Goal: Task Accomplishment & Management: Manage account settings

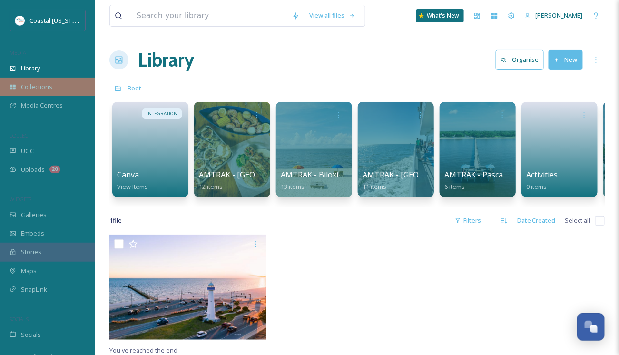
click at [28, 83] on span "Collections" at bounding box center [36, 86] width 31 height 9
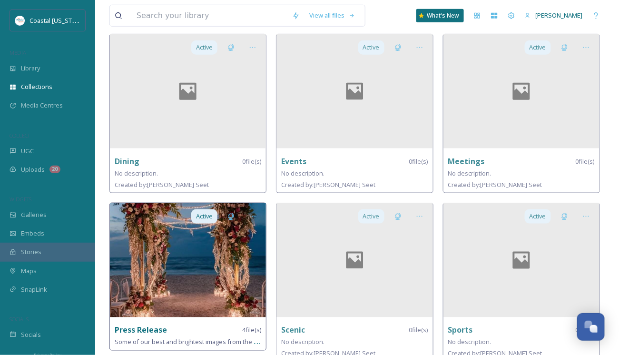
scroll to position [404, 0]
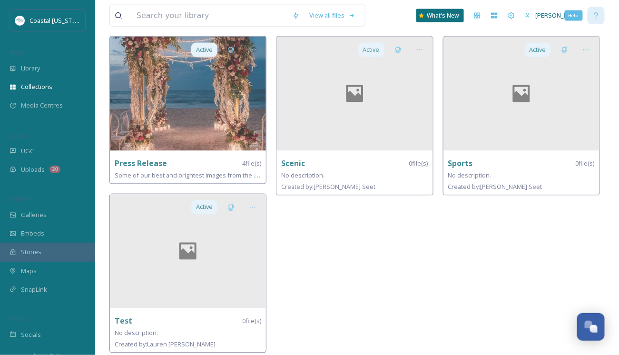
click at [538, 15] on icon at bounding box center [596, 16] width 8 height 8
click at [525, 15] on icon at bounding box center [527, 16] width 6 height 6
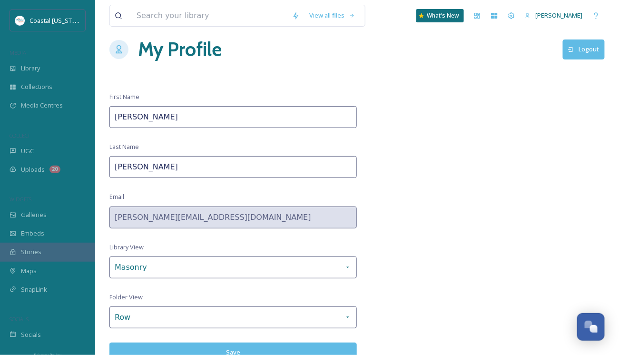
scroll to position [16, 0]
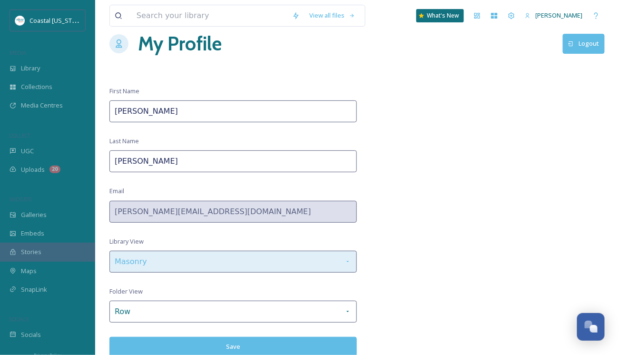
click at [347, 261] on icon at bounding box center [348, 262] width 8 height 8
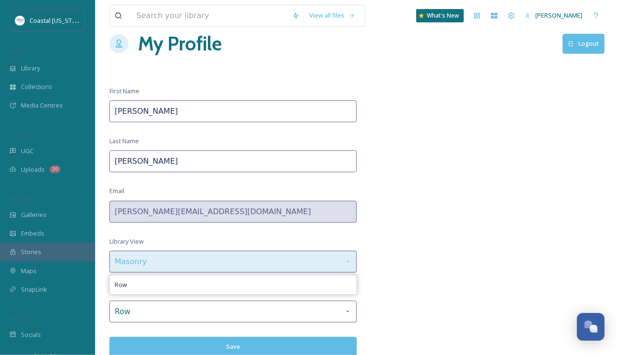
click at [347, 261] on icon at bounding box center [348, 262] width 8 height 8
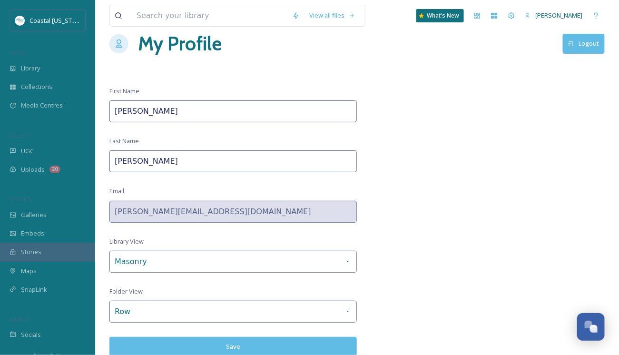
click at [436, 249] on div "View all files What's New [PERSON_NAME] My Profile Logout First Name [PERSON_NA…" at bounding box center [357, 170] width 524 height 372
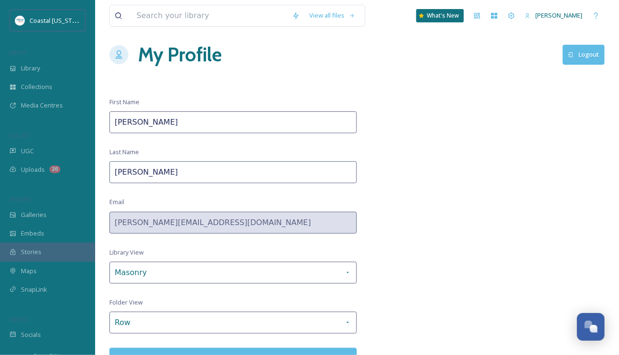
scroll to position [0, 0]
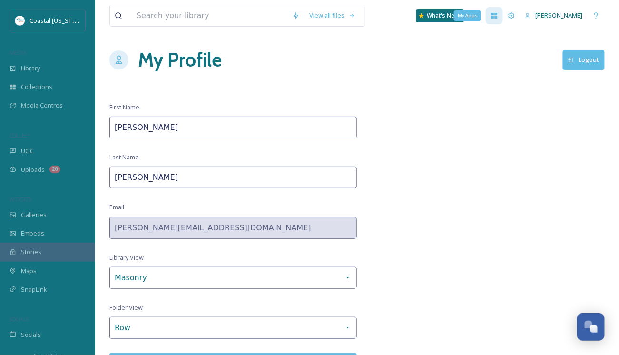
click at [494, 18] on icon at bounding box center [494, 16] width 6 height 6
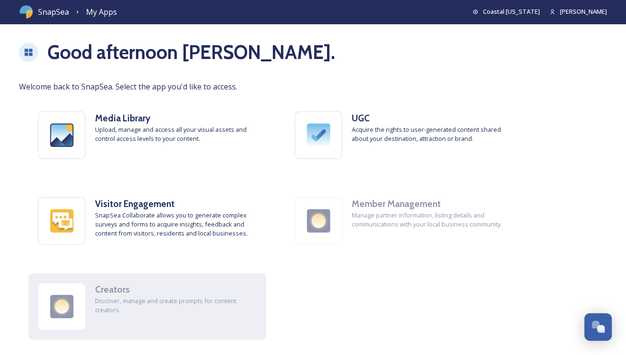
click at [100, 312] on span "Discover, manage and create prompts for content creators." at bounding box center [176, 305] width 162 height 18
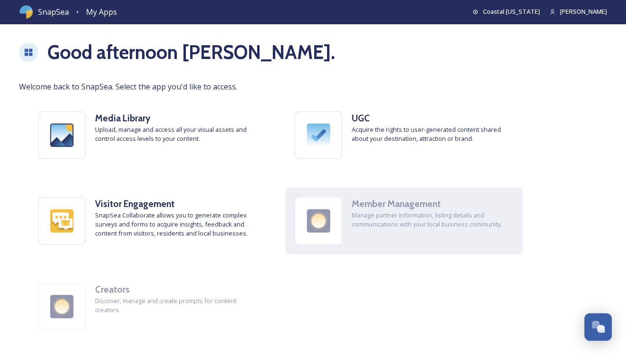
click at [370, 231] on div "Member Management Manage partner information, listing details and communication…" at bounding box center [404, 220] width 238 height 67
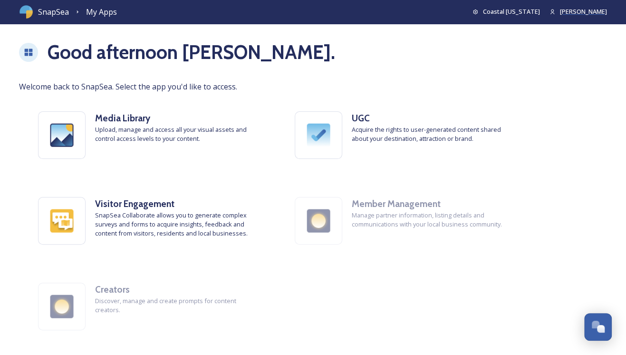
click at [538, 9] on span "[PERSON_NAME]" at bounding box center [583, 11] width 47 height 9
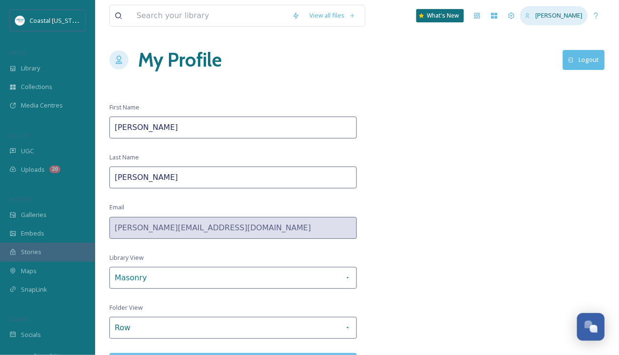
click at [535, 16] on span "[PERSON_NAME]" at bounding box center [558, 15] width 47 height 9
click at [528, 17] on icon at bounding box center [527, 16] width 6 height 6
click at [510, 15] on icon at bounding box center [511, 16] width 8 height 8
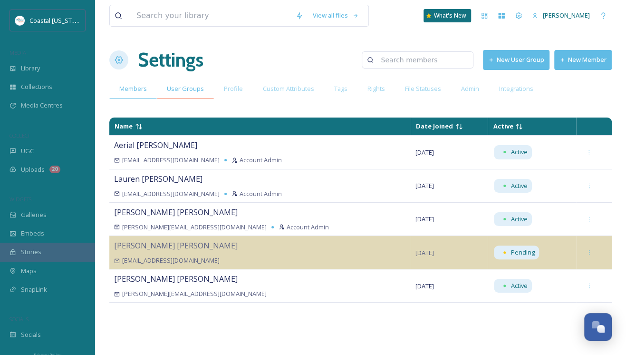
click at [183, 90] on span "User Groups" at bounding box center [185, 88] width 37 height 9
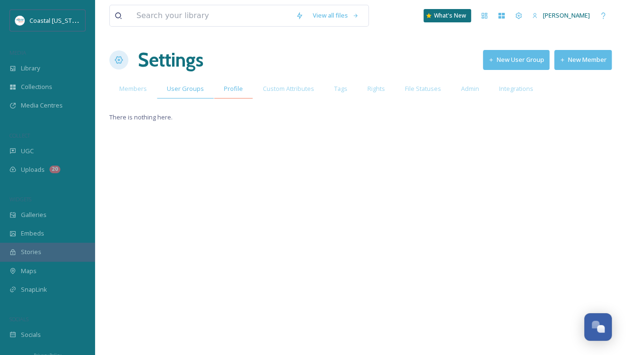
click at [233, 91] on span "Profile" at bounding box center [233, 88] width 19 height 9
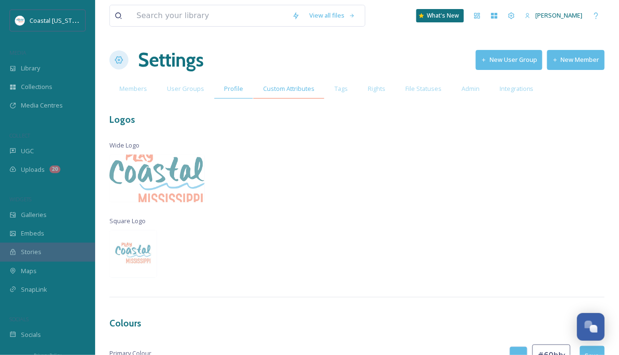
click at [276, 91] on span "Custom Attributes" at bounding box center [288, 88] width 51 height 9
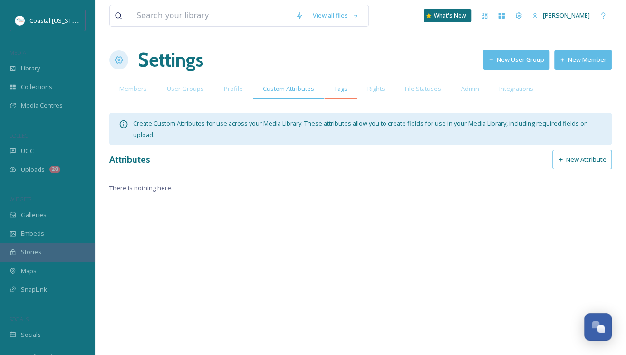
click at [339, 90] on span "Tags" at bounding box center [340, 88] width 13 height 9
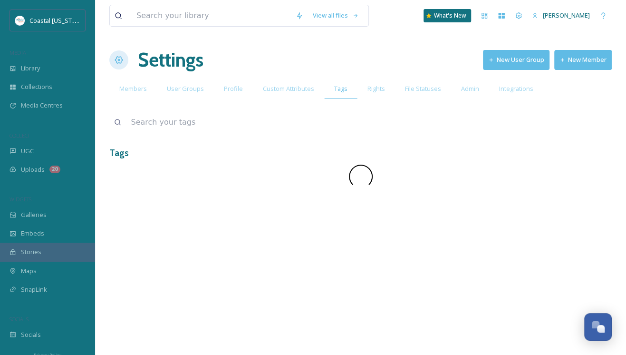
click at [373, 90] on span "Rights" at bounding box center [377, 88] width 18 height 9
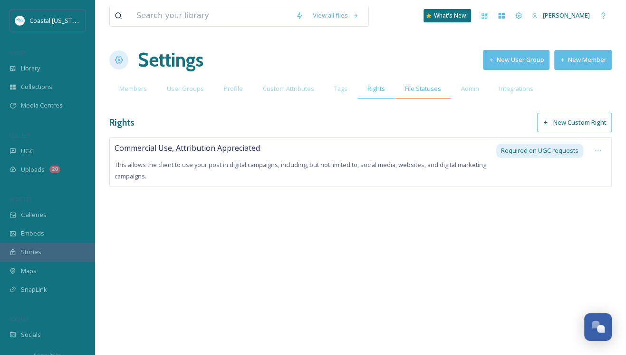
click at [411, 91] on span "File Statuses" at bounding box center [423, 88] width 36 height 9
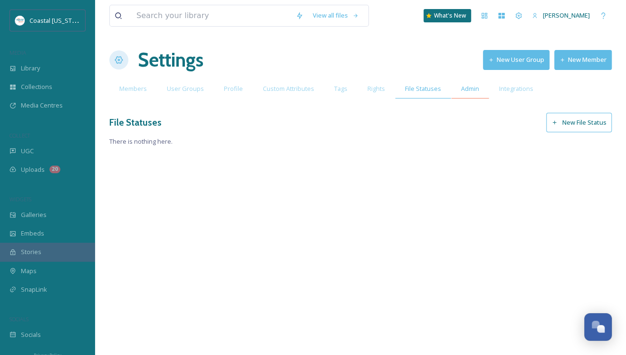
click at [461, 91] on span "Admin" at bounding box center [470, 88] width 18 height 9
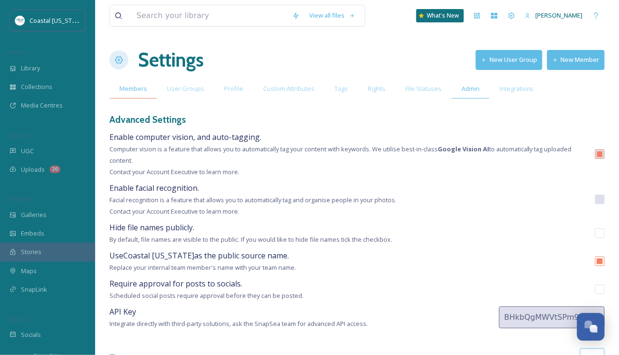
click at [140, 91] on span "Members" at bounding box center [133, 88] width 28 height 9
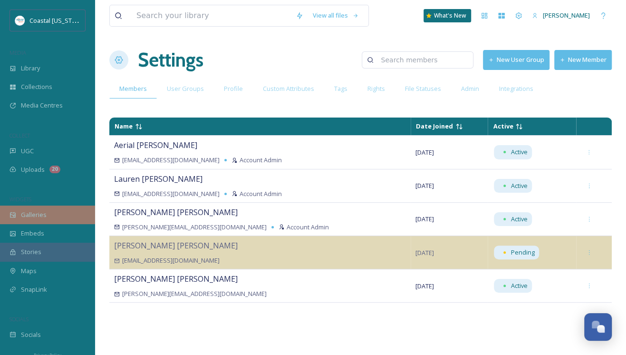
click at [34, 215] on span "Galleries" at bounding box center [34, 214] width 26 height 9
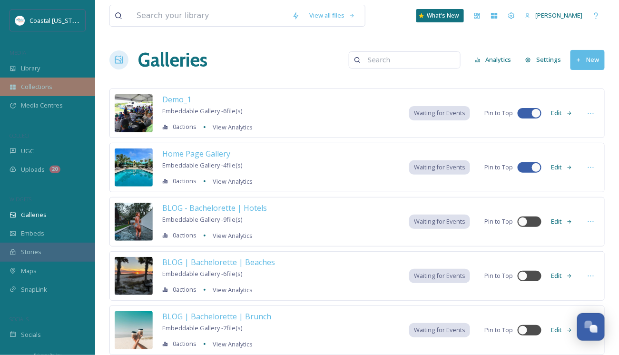
click at [30, 89] on span "Collections" at bounding box center [36, 86] width 31 height 9
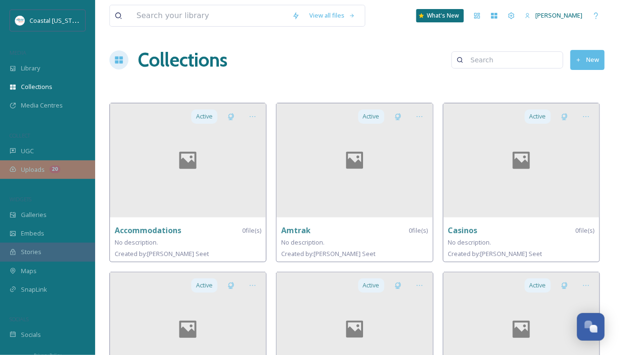
click at [26, 168] on span "Uploads" at bounding box center [33, 169] width 24 height 9
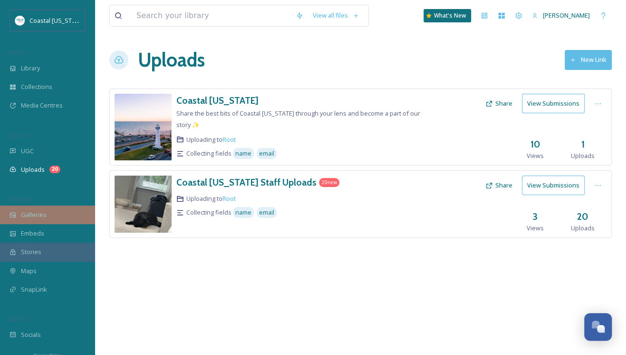
click at [35, 215] on span "Galleries" at bounding box center [34, 214] width 26 height 9
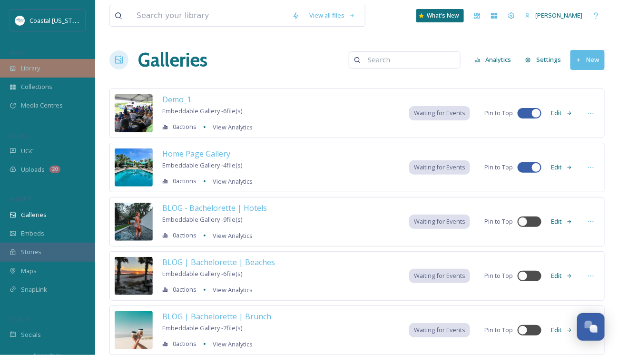
click at [34, 68] on span "Library" at bounding box center [30, 68] width 19 height 9
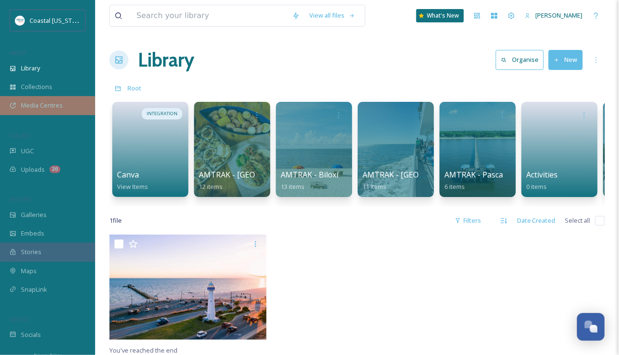
click at [32, 103] on span "Media Centres" at bounding box center [42, 105] width 42 height 9
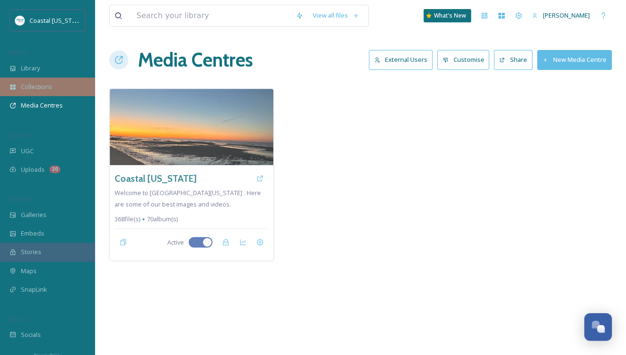
click at [34, 91] on div "Collections" at bounding box center [47, 87] width 95 height 19
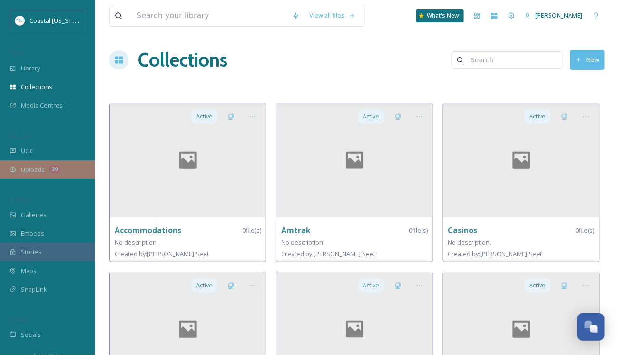
click at [33, 168] on span "Uploads" at bounding box center [33, 169] width 24 height 9
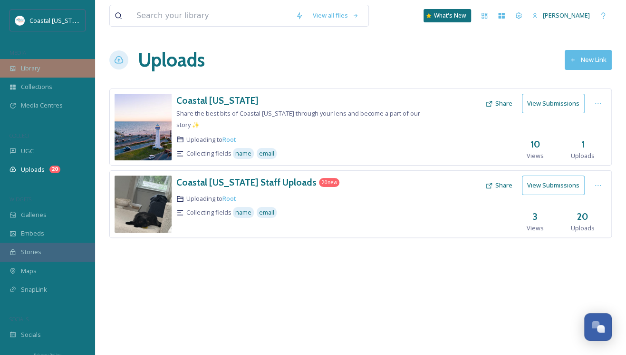
click at [26, 70] on span "Library" at bounding box center [30, 68] width 19 height 9
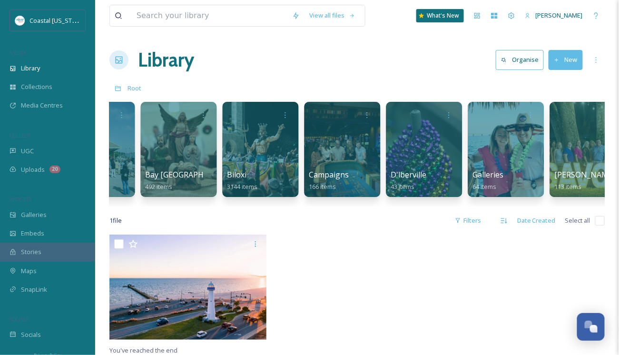
scroll to position [0, 669]
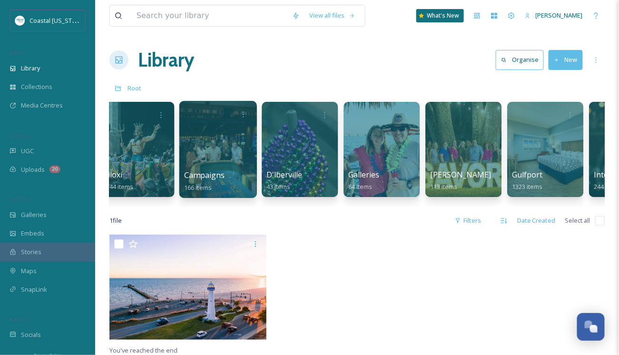
click at [216, 146] on div at bounding box center [218, 149] width 78 height 97
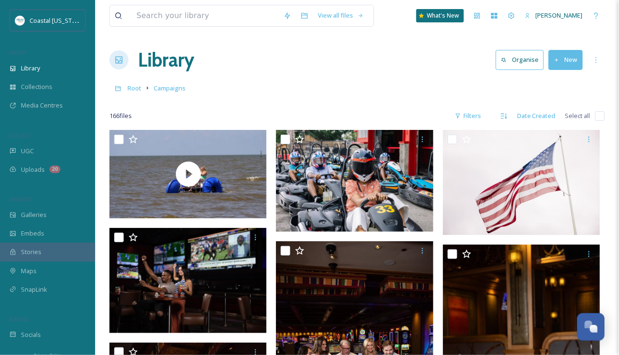
click at [525, 59] on button "Organise" at bounding box center [519, 59] width 48 height 19
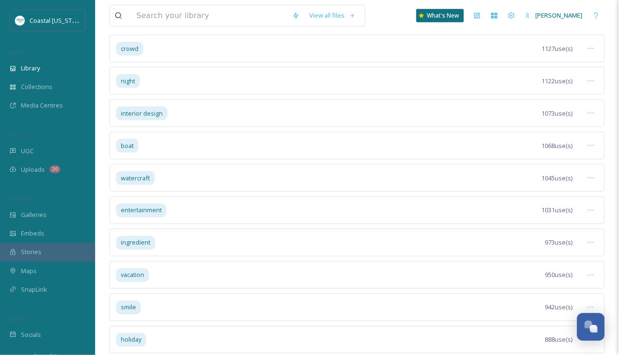
scroll to position [295, 0]
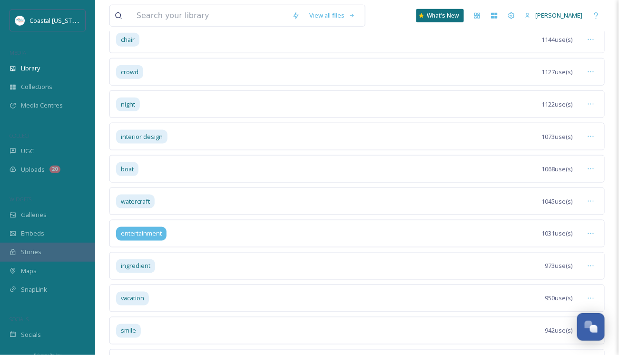
click at [154, 229] on span "entertainment" at bounding box center [141, 233] width 41 height 9
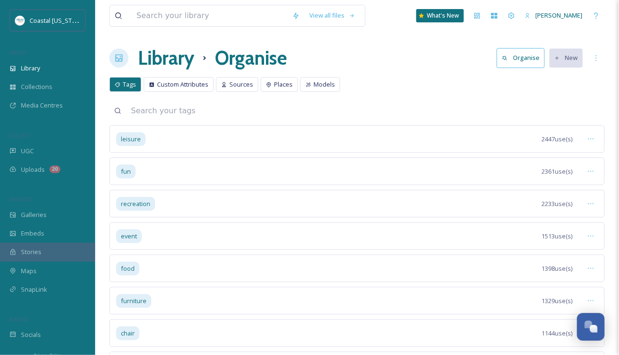
scroll to position [0, 0]
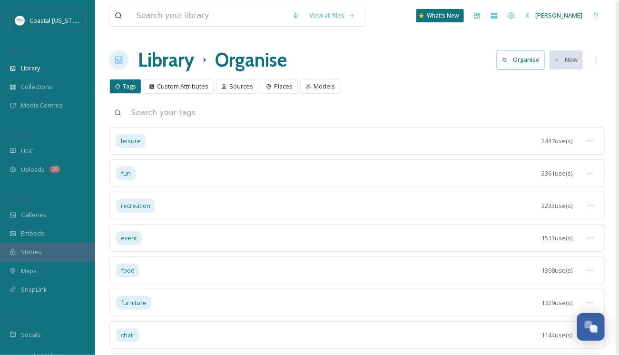
click at [419, 106] on input at bounding box center [365, 112] width 478 height 21
click at [183, 63] on h1 "Library" at bounding box center [166, 60] width 56 height 29
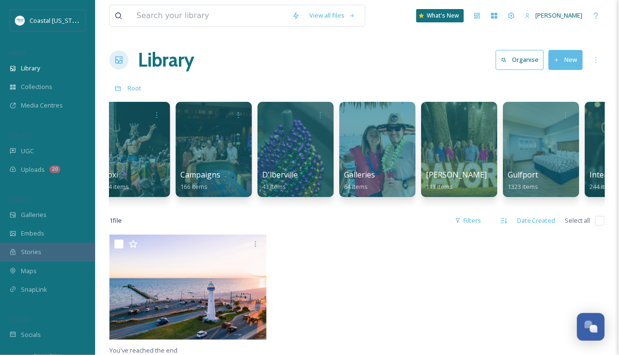
scroll to position [0, 675]
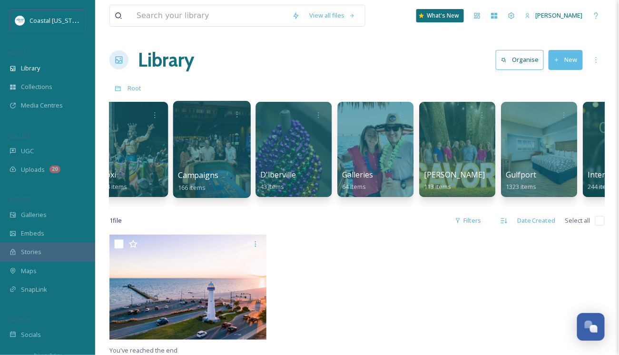
click at [202, 154] on div at bounding box center [212, 149] width 78 height 97
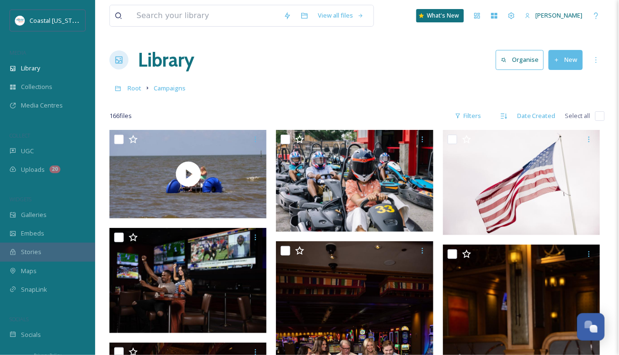
click at [538, 60] on button "New" at bounding box center [565, 59] width 34 height 19
click at [538, 117] on span "Folder" at bounding box center [554, 119] width 18 height 9
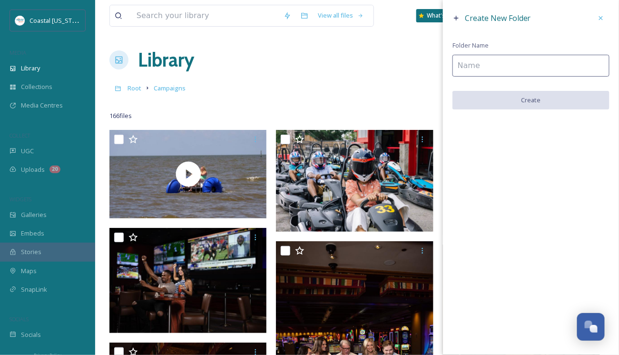
click at [490, 66] on input at bounding box center [530, 66] width 157 height 22
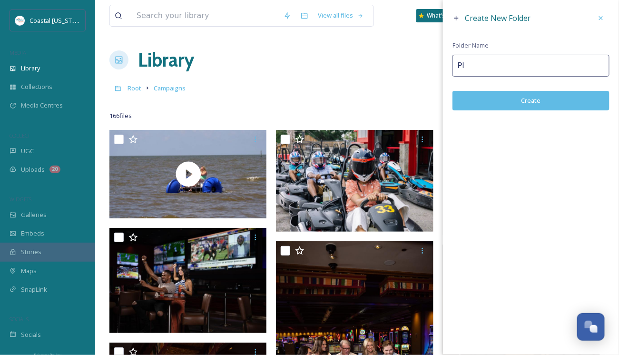
type input "P"
type input "Vacation Declaration - Family"
click at [526, 98] on button "Create" at bounding box center [530, 100] width 157 height 19
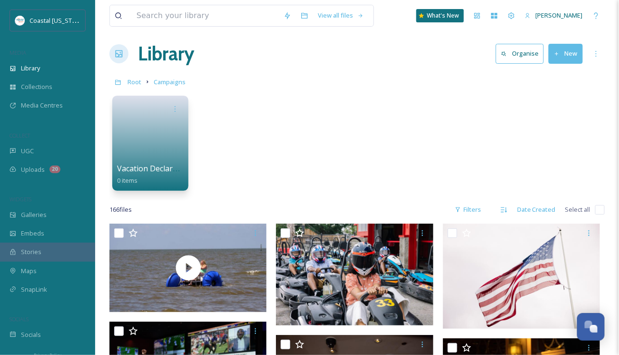
scroll to position [48, 0]
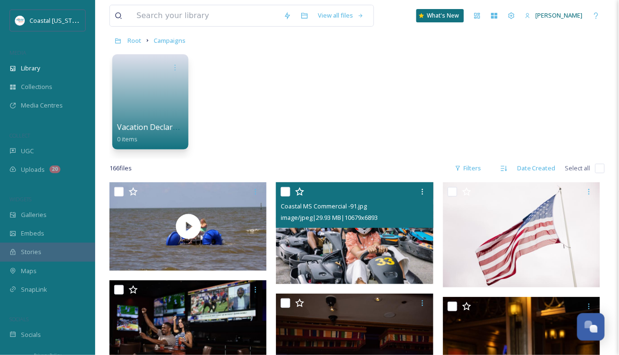
click at [286, 191] on input "checkbox" at bounding box center [286, 192] width 10 height 10
checkbox input "true"
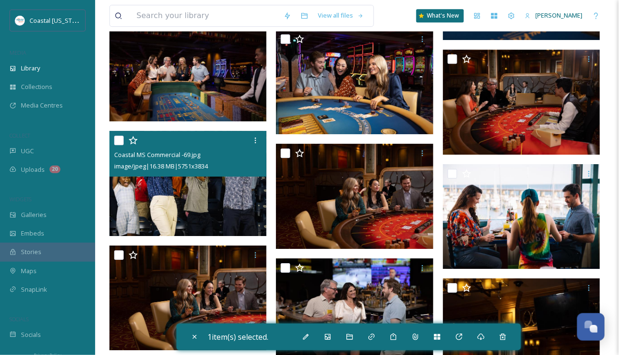
scroll to position [808, 0]
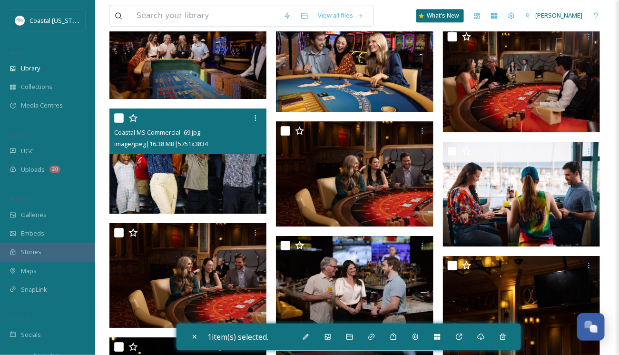
click at [119, 118] on input "checkbox" at bounding box center [119, 118] width 10 height 10
checkbox input "true"
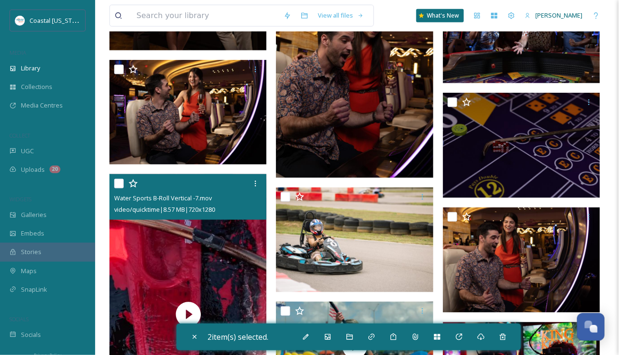
scroll to position [1379, 0]
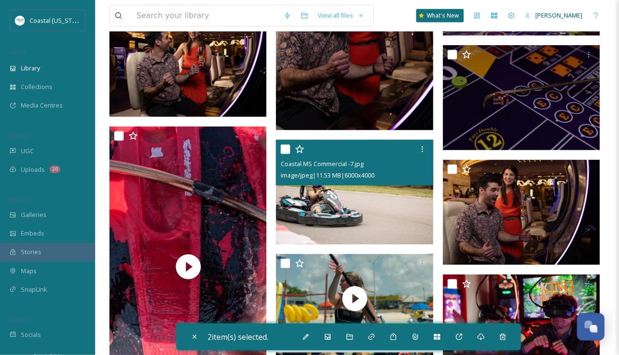
click at [286, 149] on input "checkbox" at bounding box center [286, 150] width 10 height 10
checkbox input "true"
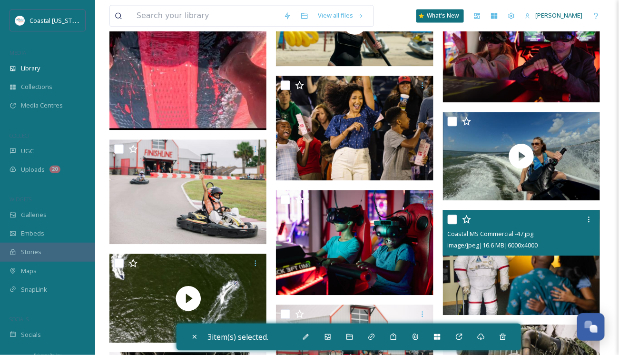
scroll to position [1664, 0]
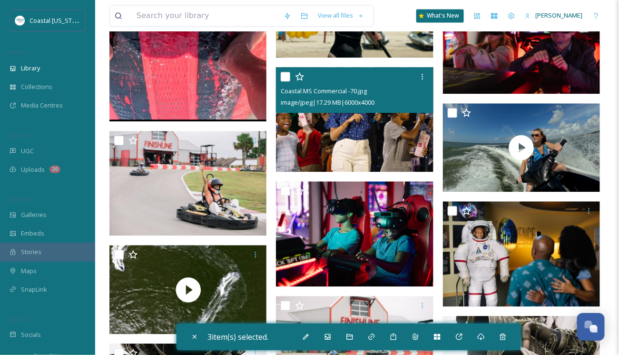
click at [287, 76] on input "checkbox" at bounding box center [286, 77] width 10 height 10
checkbox input "true"
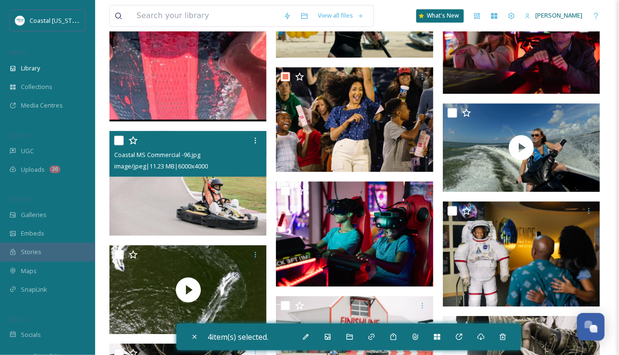
click at [119, 139] on input "checkbox" at bounding box center [119, 141] width 10 height 10
checkbox input "true"
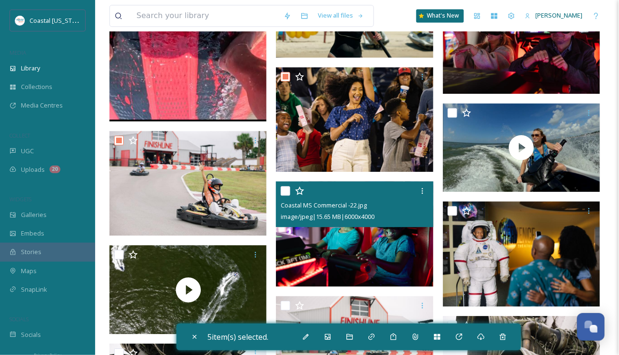
click at [287, 191] on input "checkbox" at bounding box center [286, 191] width 10 height 10
checkbox input "true"
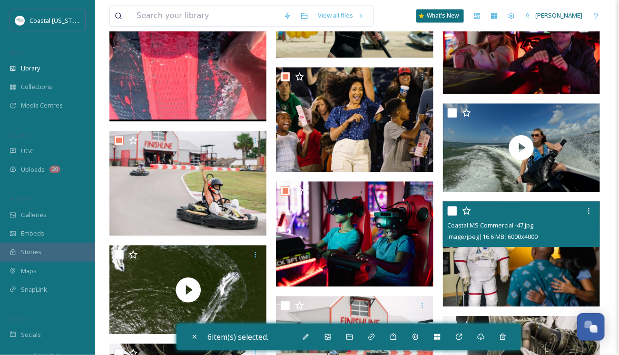
click at [452, 212] on input "checkbox" at bounding box center [452, 211] width 10 height 10
checkbox input "true"
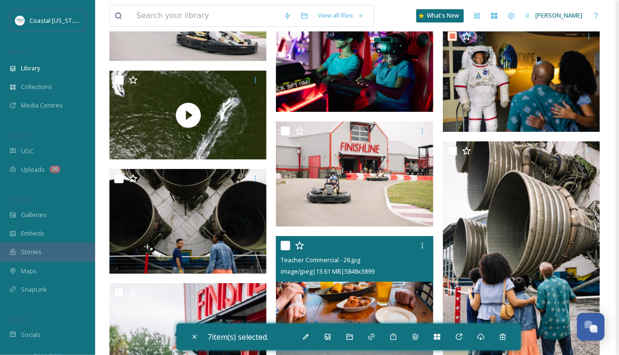
scroll to position [1855, 0]
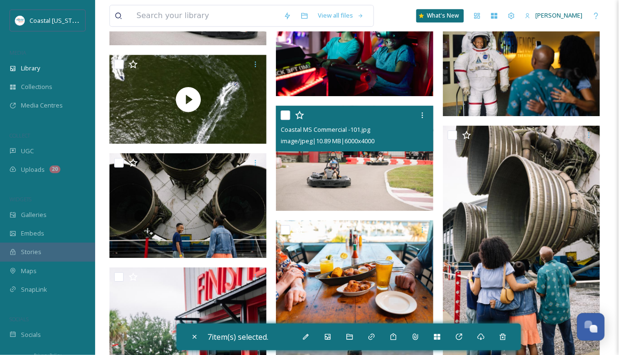
click at [284, 113] on input "checkbox" at bounding box center [286, 115] width 10 height 10
checkbox input "true"
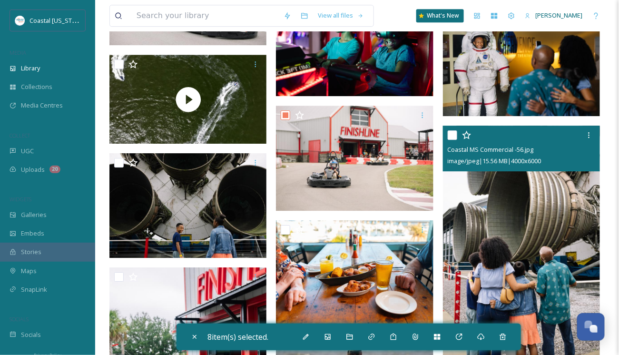
click at [454, 135] on input "checkbox" at bounding box center [452, 135] width 10 height 10
checkbox input "true"
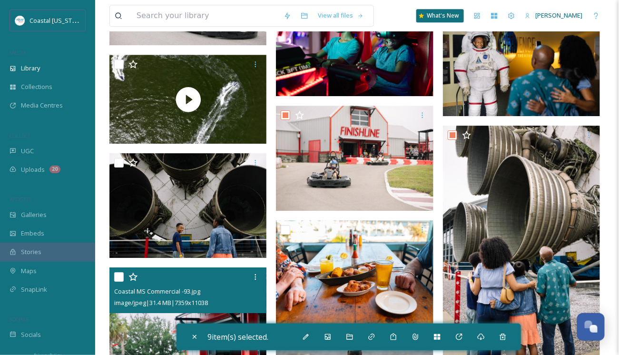
click at [122, 275] on input "checkbox" at bounding box center [119, 277] width 10 height 10
checkbox input "true"
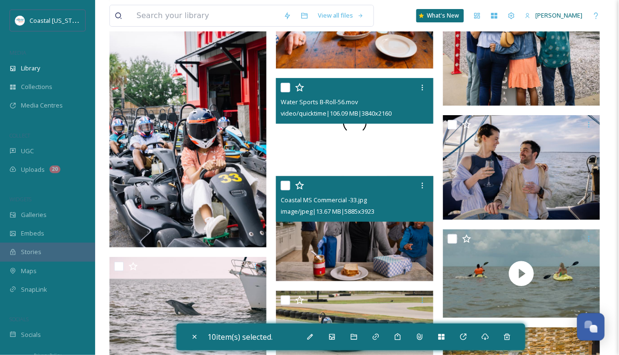
scroll to position [2140, 0]
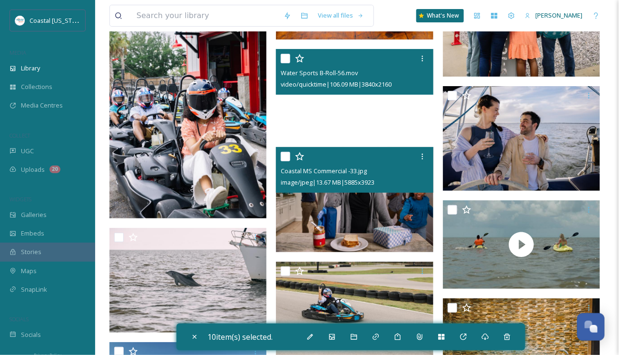
click at [285, 157] on input "checkbox" at bounding box center [286, 157] width 10 height 10
checkbox input "true"
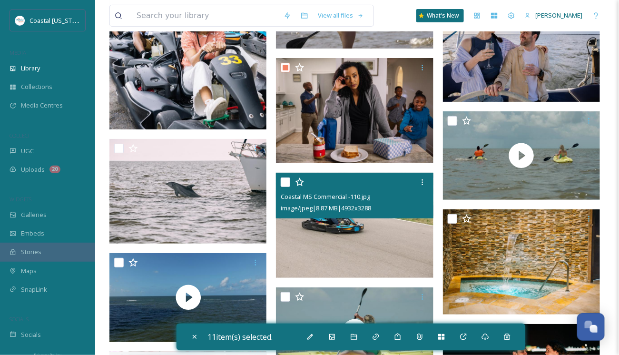
scroll to position [2235, 0]
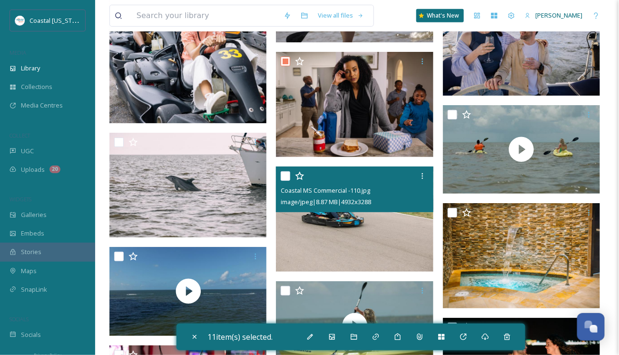
click at [284, 175] on input "checkbox" at bounding box center [286, 176] width 10 height 10
checkbox input "true"
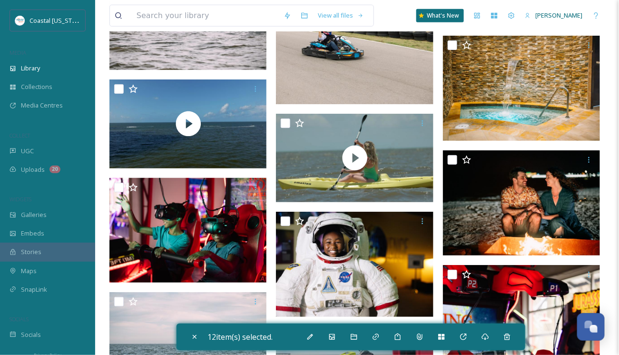
scroll to position [2425, 0]
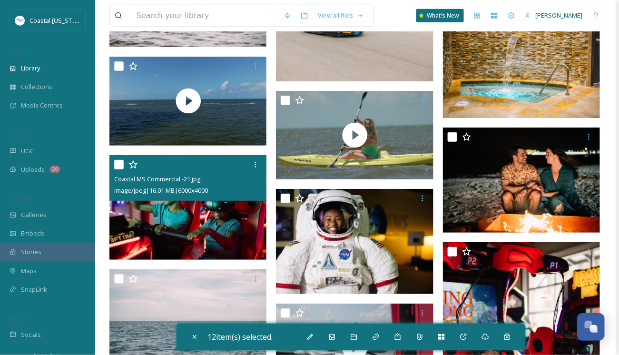
click at [118, 164] on input "checkbox" at bounding box center [119, 165] width 10 height 10
checkbox input "true"
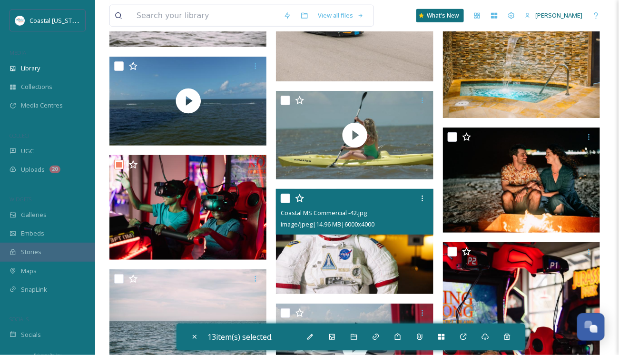
click at [286, 199] on input "checkbox" at bounding box center [286, 199] width 10 height 10
checkbox input "true"
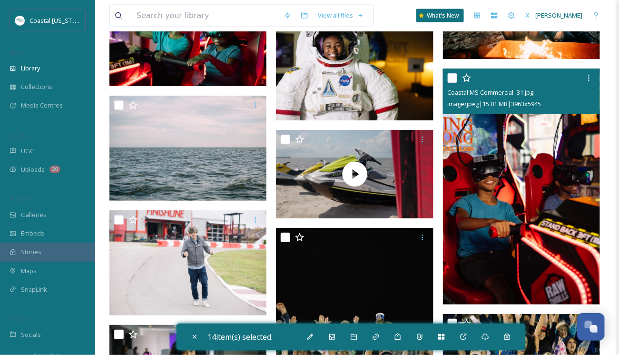
scroll to position [2615, 0]
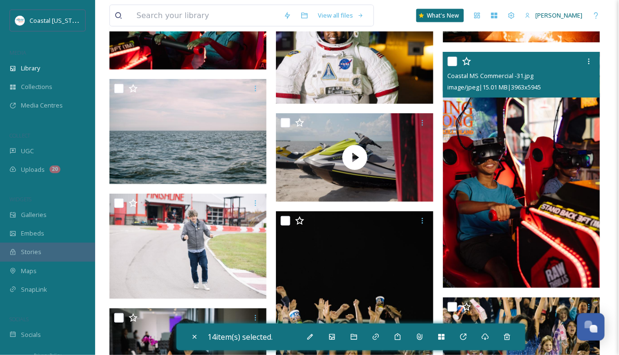
click at [452, 62] on input "checkbox" at bounding box center [452, 62] width 10 height 10
checkbox input "true"
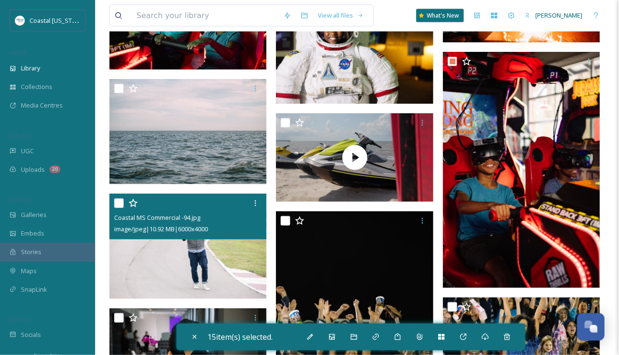
click at [116, 201] on input "checkbox" at bounding box center [119, 203] width 10 height 10
checkbox input "true"
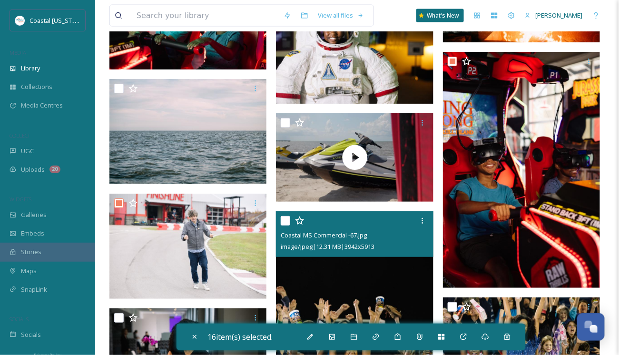
scroll to position [2806, 0]
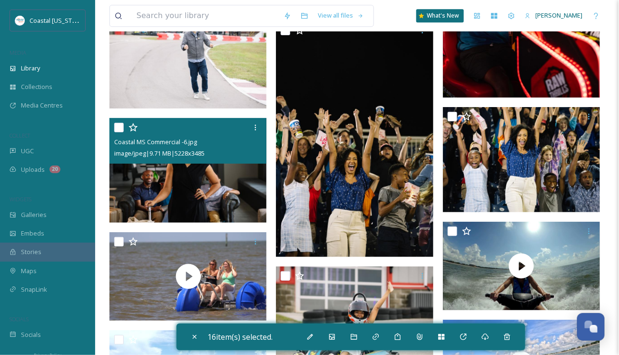
click at [120, 127] on input "checkbox" at bounding box center [119, 128] width 10 height 10
checkbox input "true"
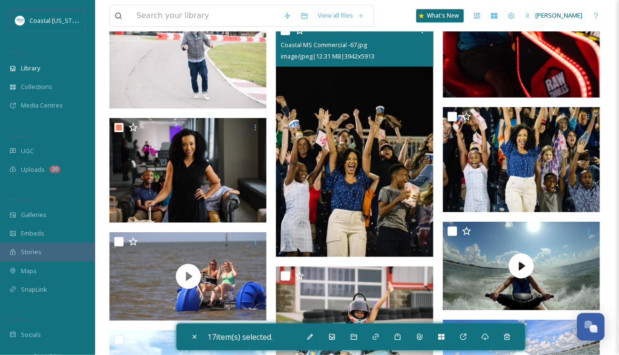
click at [287, 33] on input "checkbox" at bounding box center [286, 31] width 10 height 10
checkbox input "true"
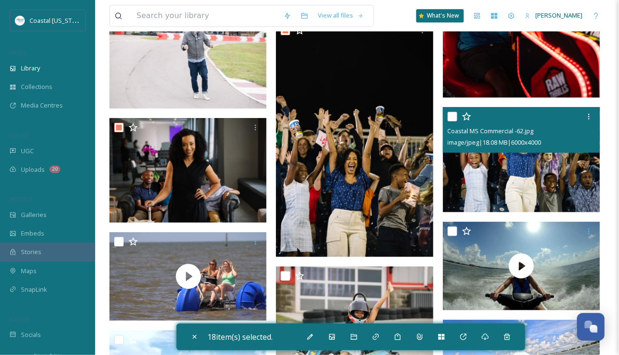
click at [452, 115] on input "checkbox" at bounding box center [452, 117] width 10 height 10
checkbox input "true"
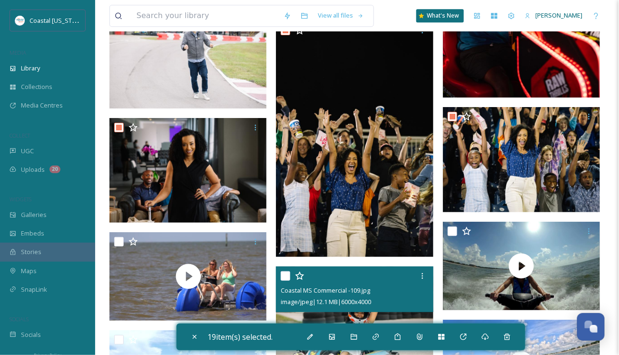
click at [288, 276] on input "checkbox" at bounding box center [286, 276] width 10 height 10
checkbox input "true"
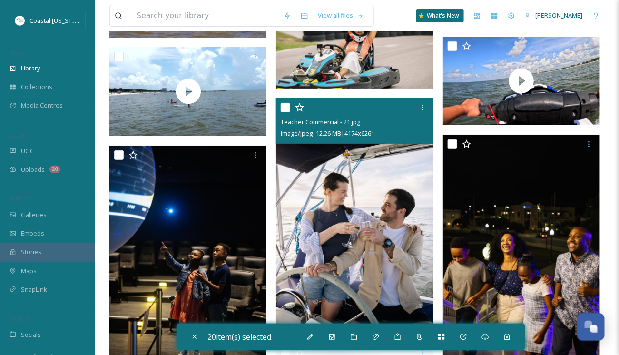
scroll to position [3091, 0]
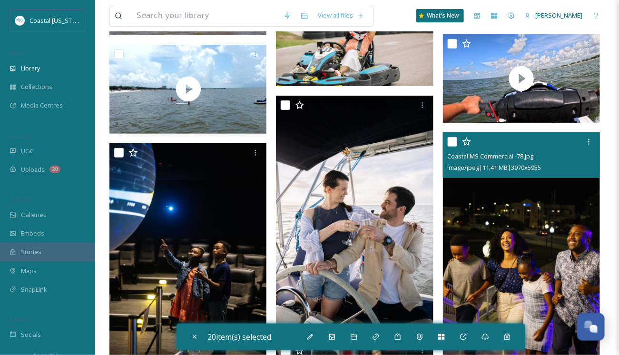
click at [453, 142] on input "checkbox" at bounding box center [452, 142] width 10 height 10
checkbox input "true"
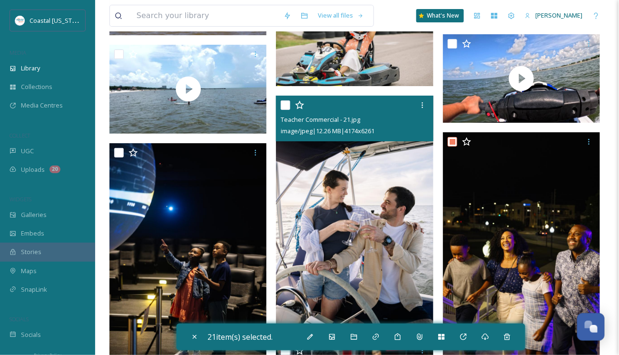
click at [121, 154] on input "checkbox" at bounding box center [119, 153] width 10 height 10
checkbox input "true"
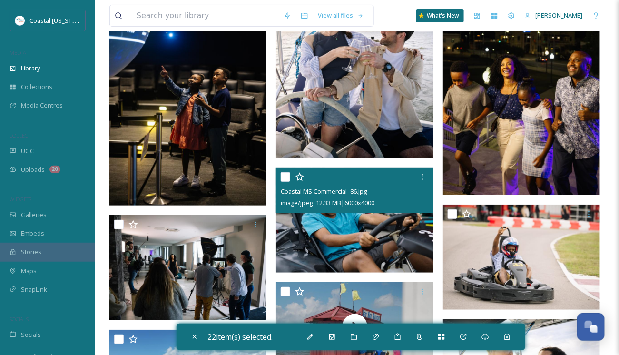
scroll to position [3281, 0]
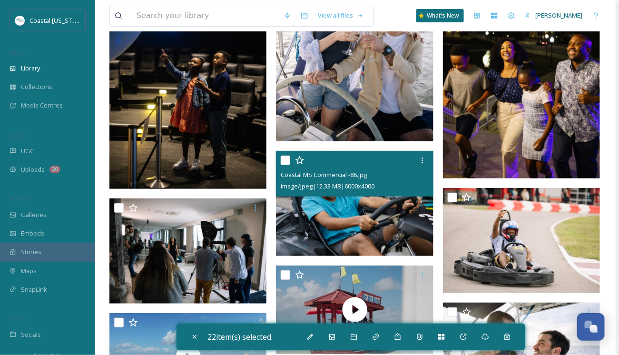
click at [288, 161] on input "checkbox" at bounding box center [286, 160] width 10 height 10
checkbox input "true"
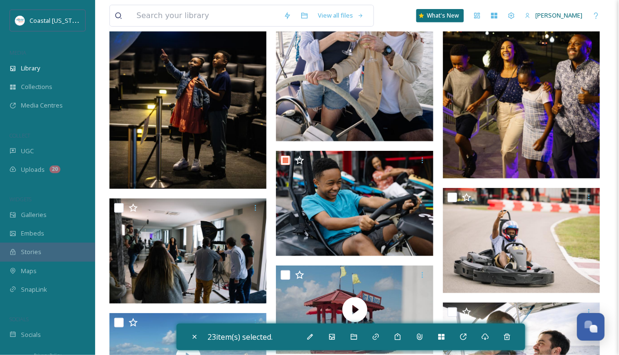
click at [117, 208] on input "checkbox" at bounding box center [119, 208] width 10 height 10
checkbox input "true"
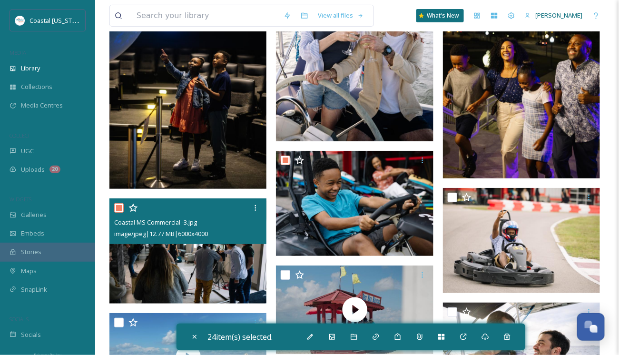
click at [452, 195] on input "checkbox" at bounding box center [452, 198] width 10 height 10
checkbox input "true"
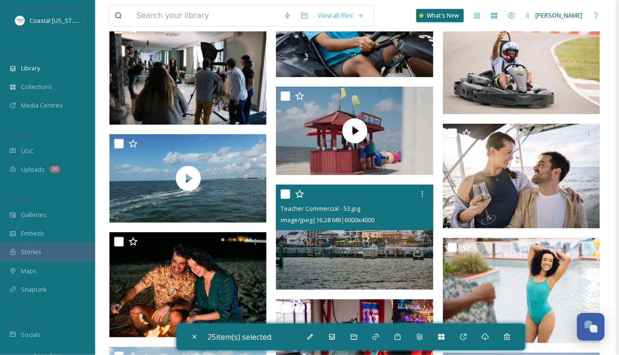
scroll to position [3471, 0]
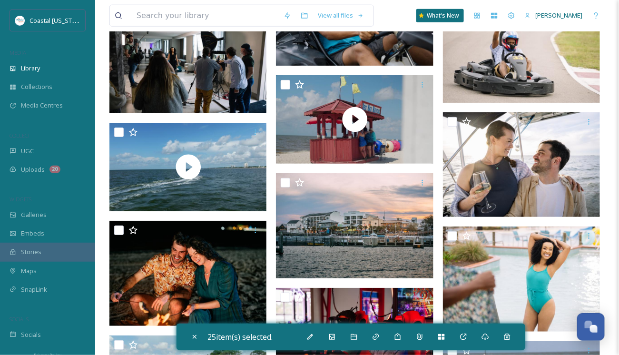
click at [452, 235] on input "checkbox" at bounding box center [452, 236] width 10 height 10
checkbox input "true"
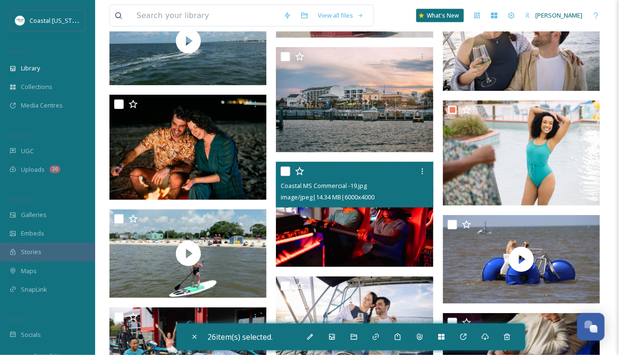
scroll to position [3614, 0]
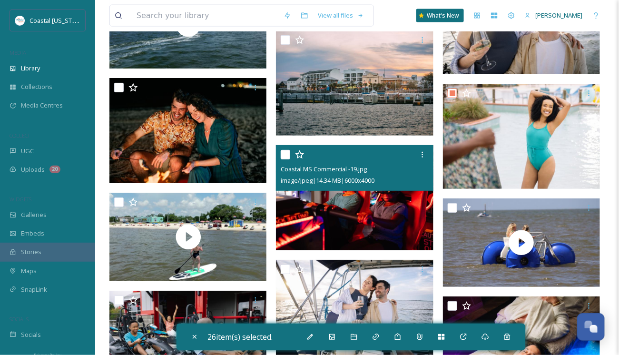
click at [288, 155] on input "checkbox" at bounding box center [286, 155] width 10 height 10
checkbox input "true"
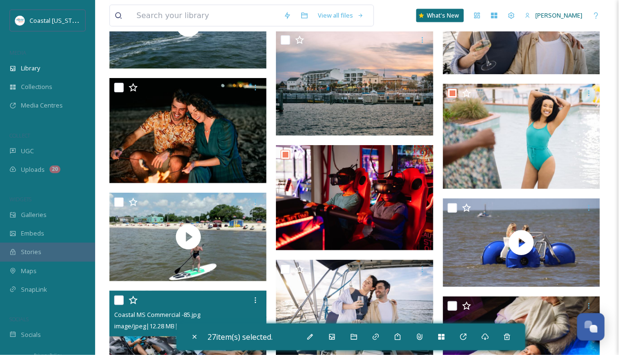
click at [117, 301] on input "checkbox" at bounding box center [119, 300] width 10 height 10
checkbox input "true"
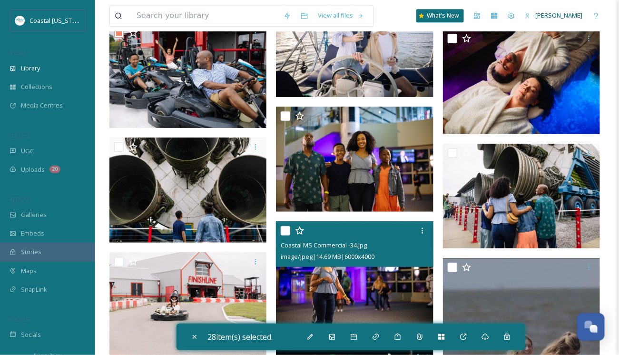
scroll to position [3899, 0]
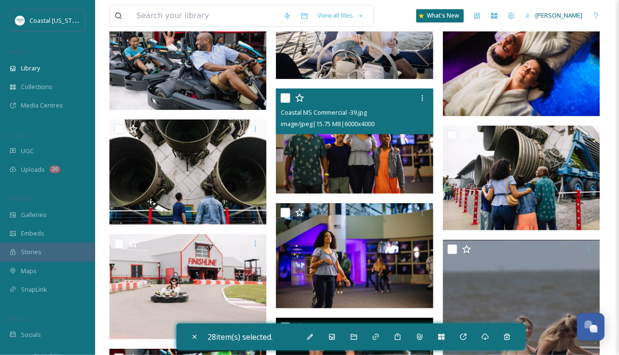
click at [286, 97] on input "checkbox" at bounding box center [286, 98] width 10 height 10
checkbox input "true"
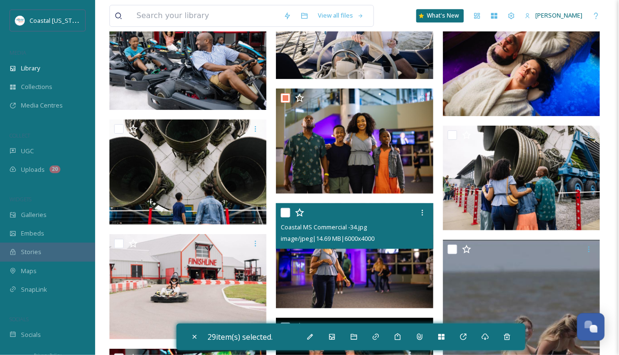
click at [284, 212] on input "checkbox" at bounding box center [286, 213] width 10 height 10
checkbox input "true"
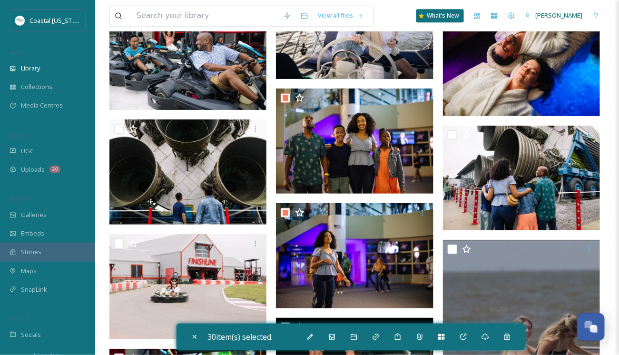
click at [119, 244] on input "checkbox" at bounding box center [119, 244] width 10 height 10
checkbox input "true"
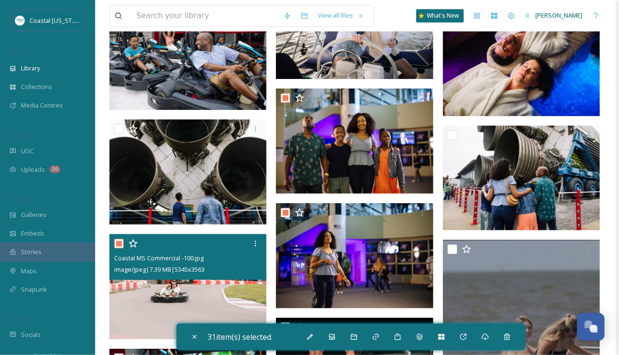
click at [119, 127] on input "checkbox" at bounding box center [119, 129] width 10 height 10
checkbox input "true"
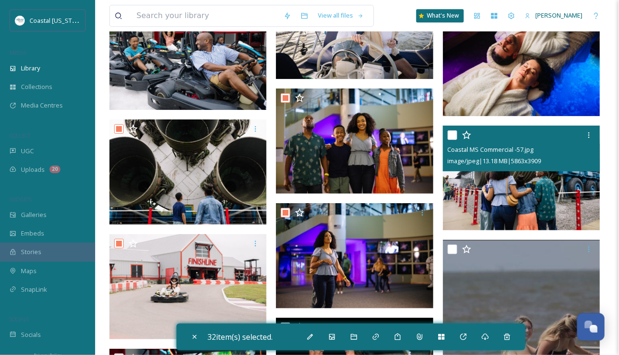
click at [454, 134] on input "checkbox" at bounding box center [452, 135] width 10 height 10
checkbox input "true"
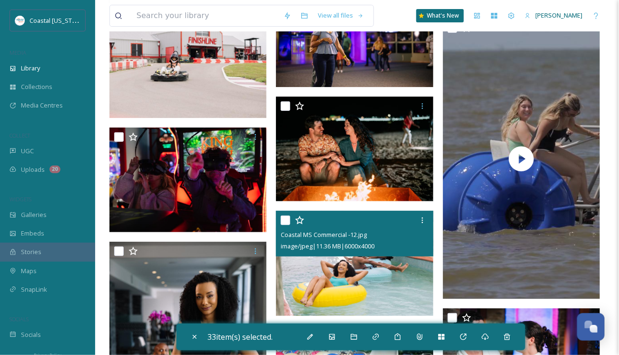
scroll to position [4137, 0]
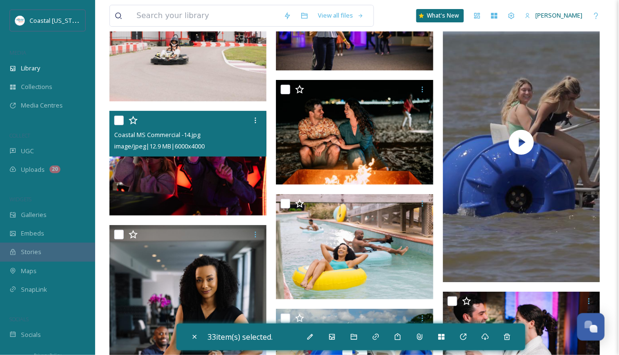
click at [120, 118] on input "checkbox" at bounding box center [119, 121] width 10 height 10
checkbox input "true"
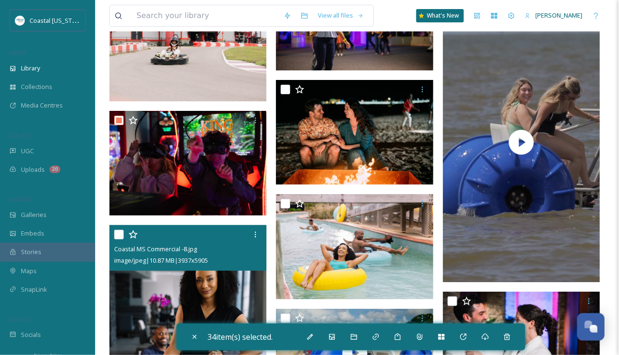
click at [118, 233] on input "checkbox" at bounding box center [119, 235] width 10 height 10
checkbox input "true"
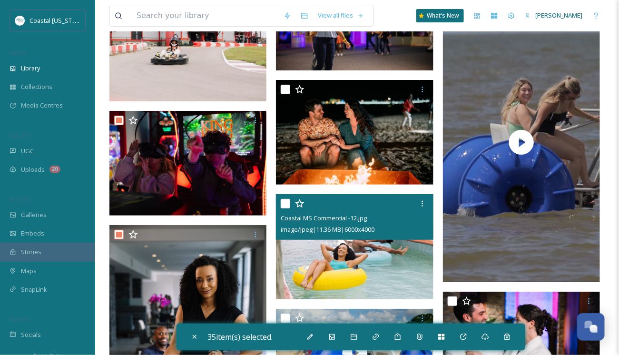
click at [284, 203] on input "checkbox" at bounding box center [286, 204] width 10 height 10
checkbox input "true"
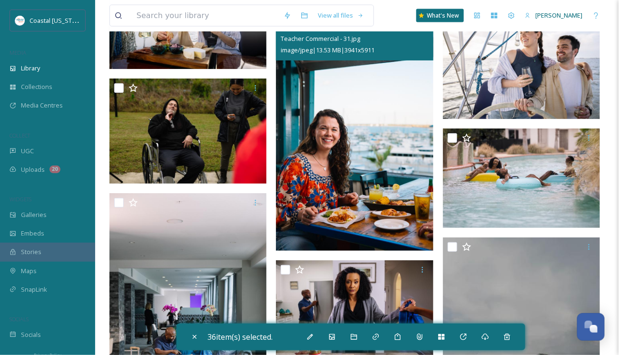
scroll to position [4660, 0]
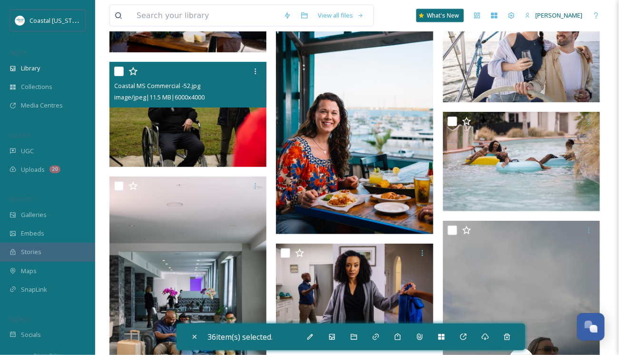
click at [117, 73] on input "checkbox" at bounding box center [119, 72] width 10 height 10
checkbox input "true"
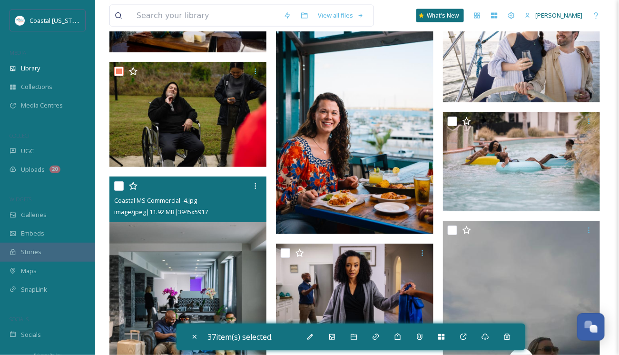
click at [119, 184] on input "checkbox" at bounding box center [119, 186] width 10 height 10
checkbox input "true"
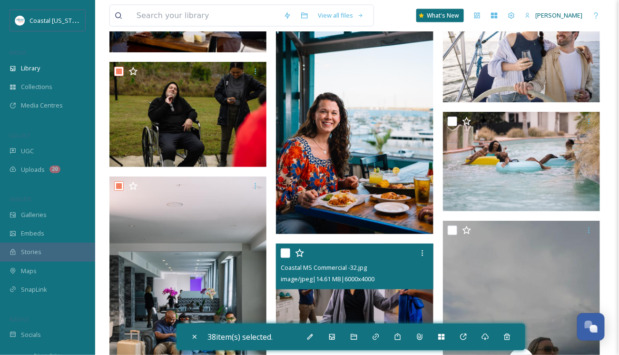
click at [286, 252] on input "checkbox" at bounding box center [286, 253] width 10 height 10
checkbox input "true"
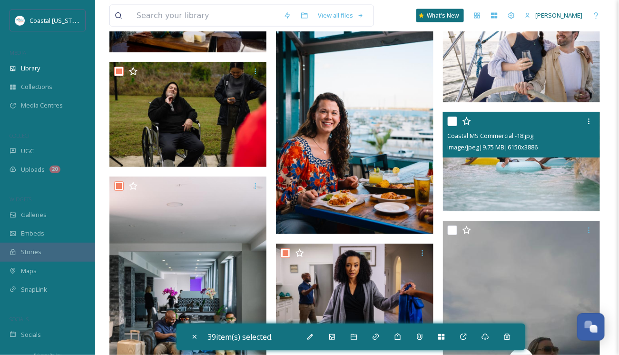
click at [450, 122] on input "checkbox" at bounding box center [452, 122] width 10 height 10
checkbox input "true"
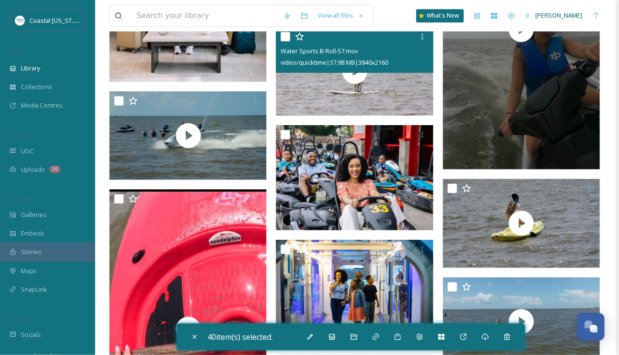
scroll to position [4993, 0]
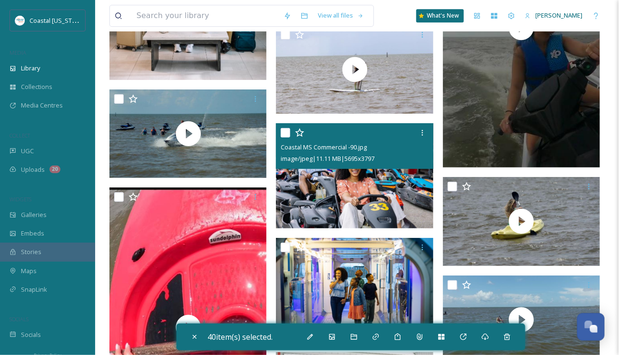
click at [283, 130] on input "checkbox" at bounding box center [286, 133] width 10 height 10
checkbox input "true"
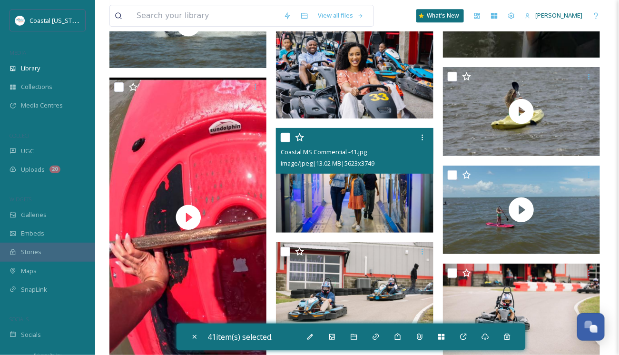
scroll to position [5136, 0]
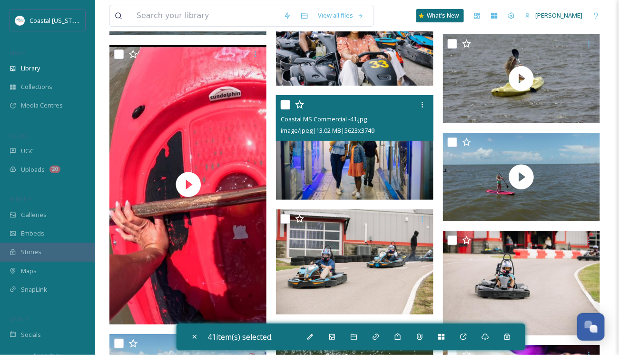
click at [286, 104] on input "checkbox" at bounding box center [286, 105] width 10 height 10
checkbox input "true"
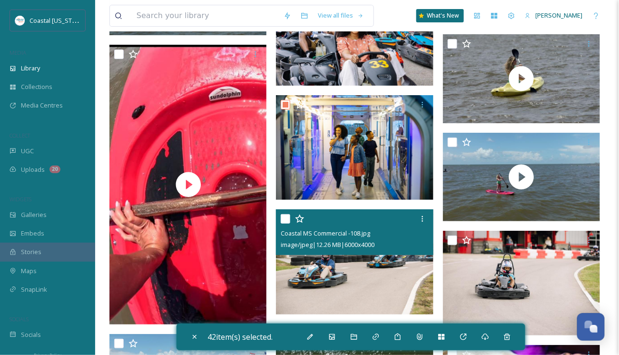
click at [282, 217] on input "checkbox" at bounding box center [286, 219] width 10 height 10
checkbox input "true"
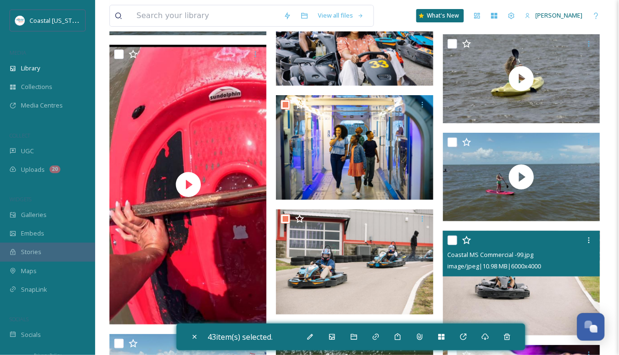
click at [453, 239] on input "checkbox" at bounding box center [452, 240] width 10 height 10
checkbox input "true"
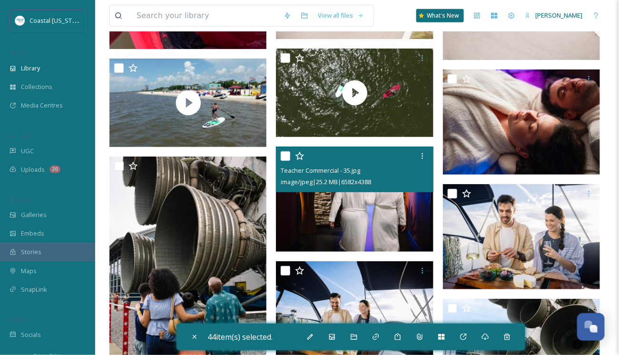
scroll to position [5421, 0]
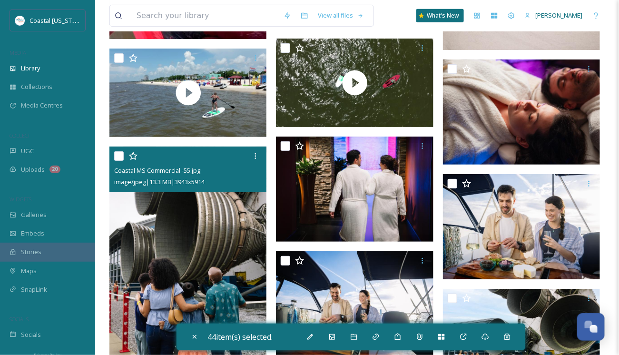
click at [115, 153] on input "checkbox" at bounding box center [119, 156] width 10 height 10
checkbox input "true"
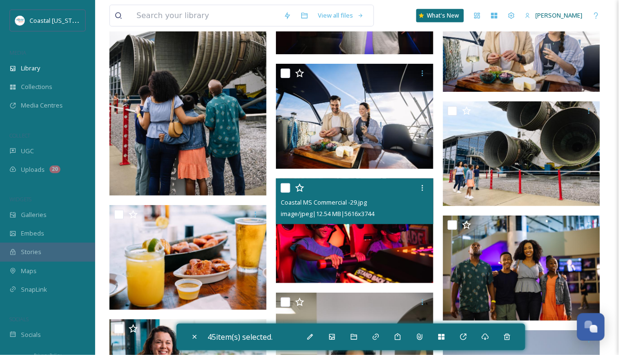
scroll to position [5611, 0]
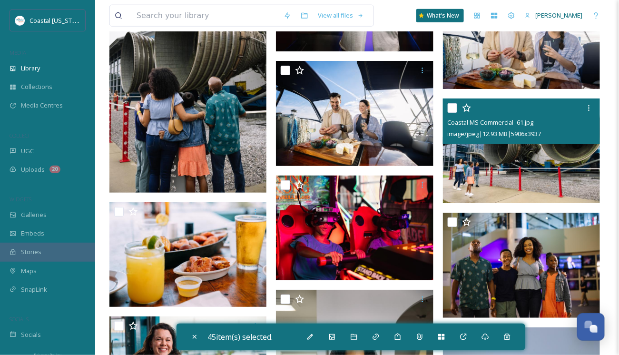
click at [450, 107] on input "checkbox" at bounding box center [452, 108] width 10 height 10
checkbox input "true"
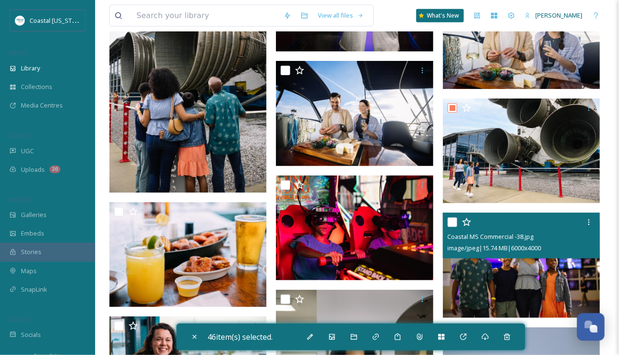
click at [450, 222] on input "checkbox" at bounding box center [452, 222] width 10 height 10
checkbox input "true"
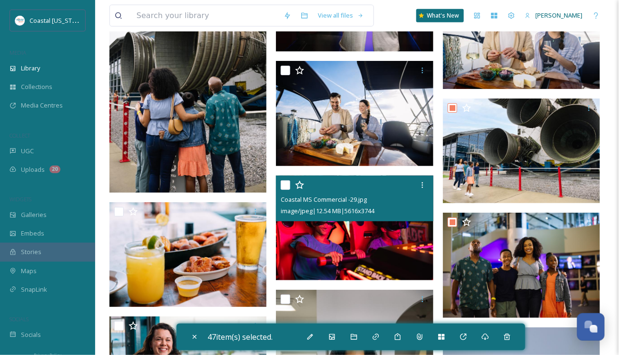
click at [285, 183] on input "checkbox" at bounding box center [286, 185] width 10 height 10
checkbox input "true"
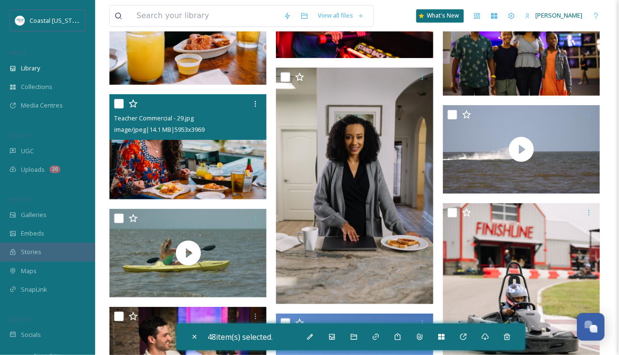
scroll to position [5849, 0]
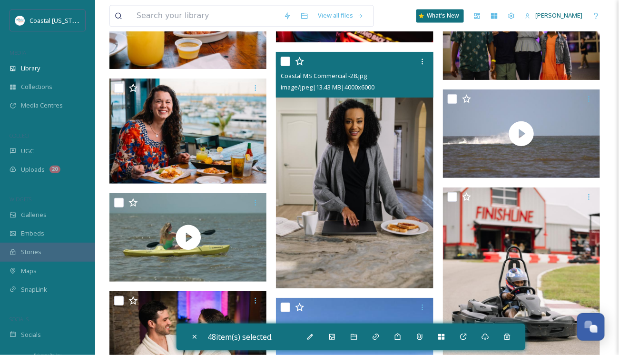
click at [283, 63] on input "checkbox" at bounding box center [286, 62] width 10 height 10
checkbox input "true"
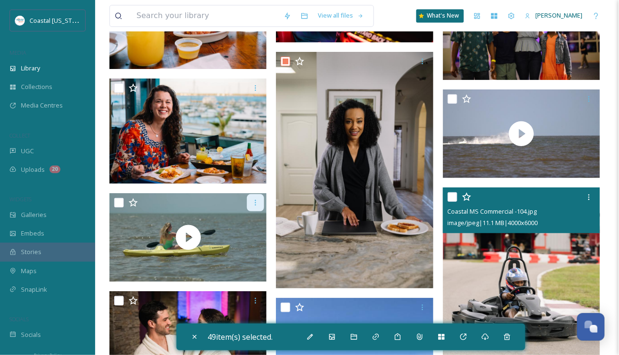
click at [449, 195] on input "checkbox" at bounding box center [452, 197] width 10 height 10
checkbox input "true"
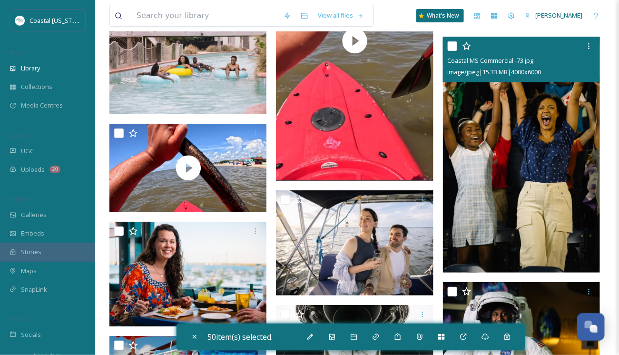
scroll to position [6229, 0]
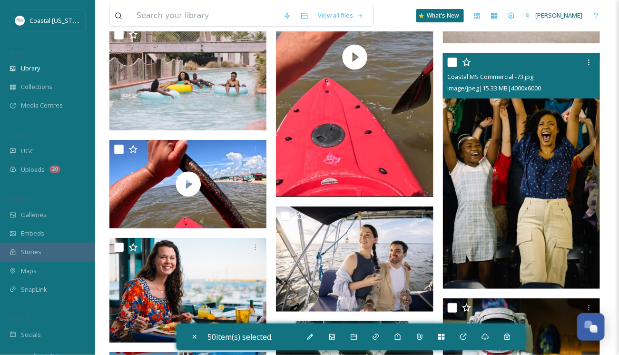
click at [451, 64] on input "checkbox" at bounding box center [452, 63] width 10 height 10
checkbox input "true"
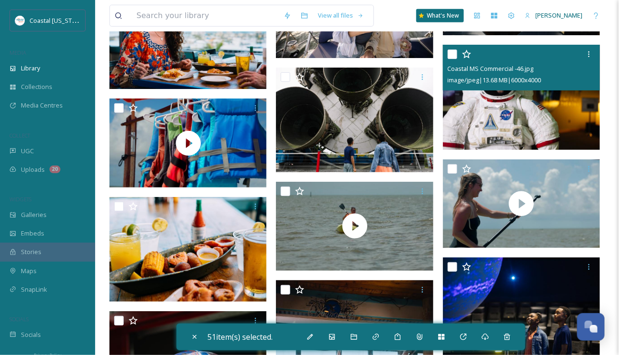
scroll to position [6467, 0]
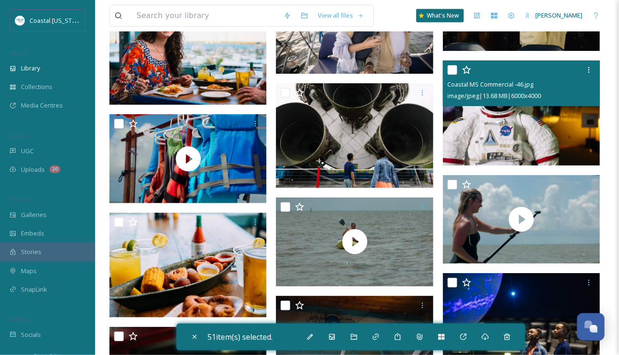
click at [455, 70] on input "checkbox" at bounding box center [452, 70] width 10 height 10
checkbox input "true"
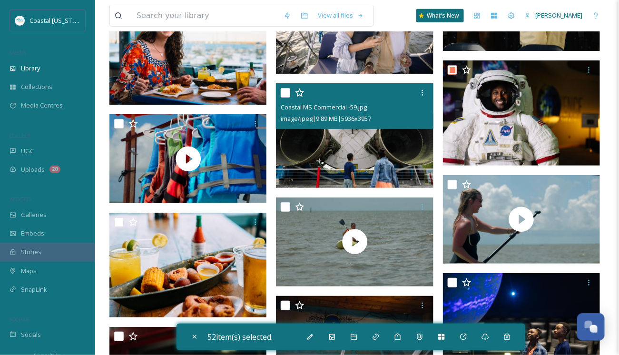
click at [285, 91] on input "checkbox" at bounding box center [286, 93] width 10 height 10
checkbox input "true"
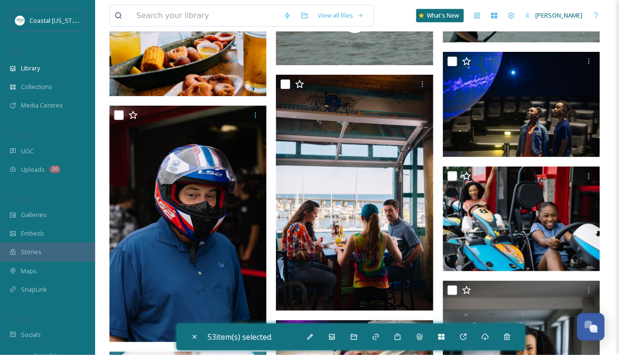
scroll to position [6705, 0]
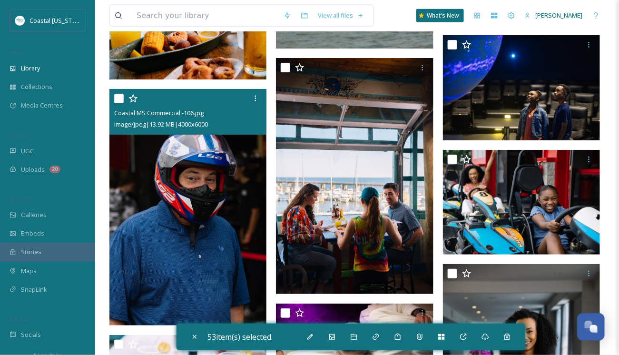
click at [119, 100] on input "checkbox" at bounding box center [119, 99] width 10 height 10
checkbox input "true"
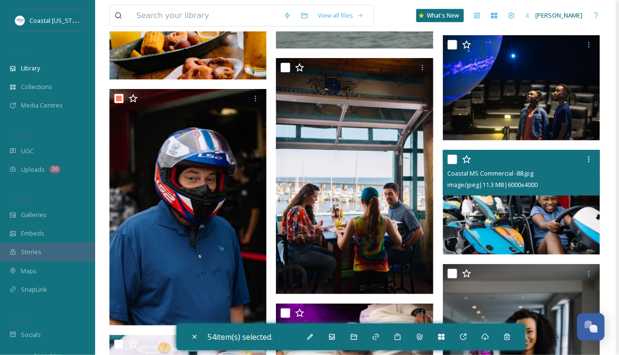
click at [454, 158] on input "checkbox" at bounding box center [452, 160] width 10 height 10
checkbox input "true"
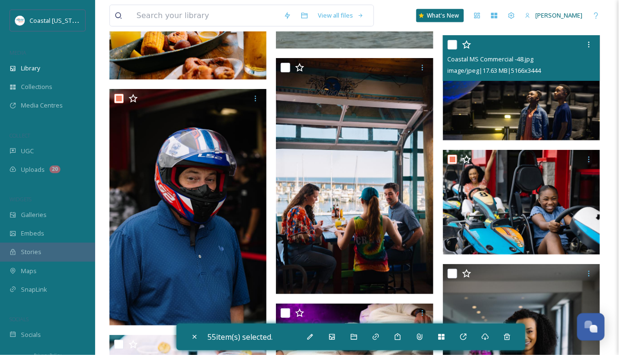
click at [453, 45] on input "checkbox" at bounding box center [452, 45] width 10 height 10
checkbox input "true"
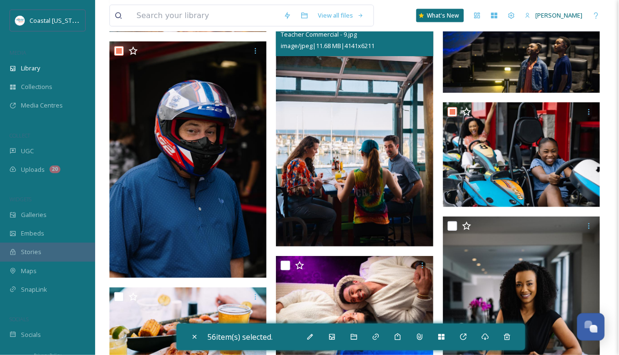
scroll to position [6895, 0]
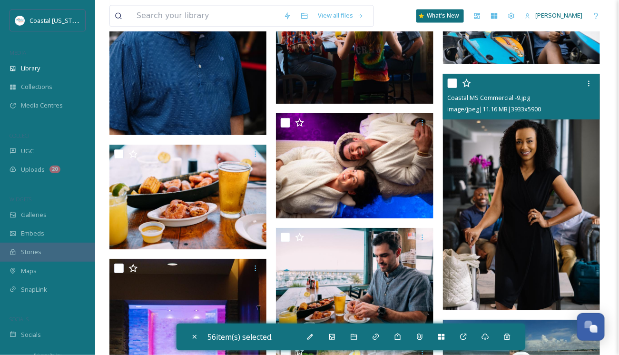
click at [453, 82] on input "checkbox" at bounding box center [452, 83] width 10 height 10
checkbox input "true"
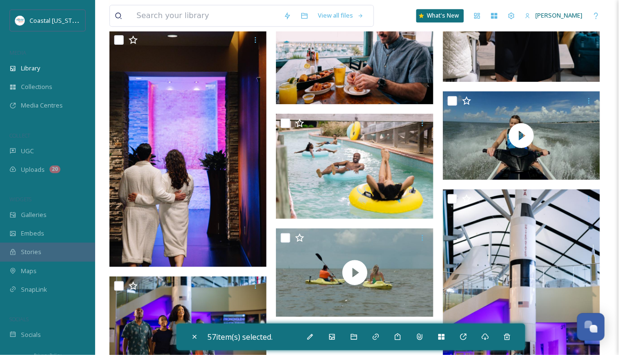
scroll to position [7133, 0]
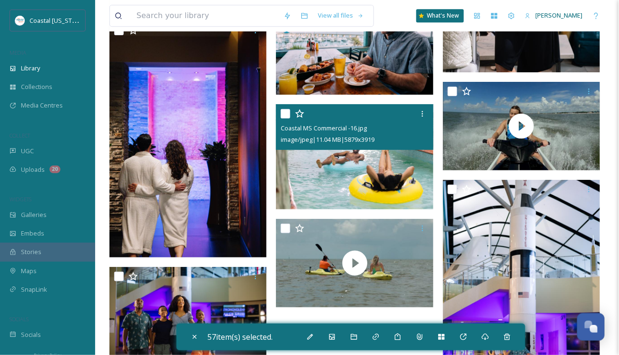
click at [286, 115] on input "checkbox" at bounding box center [286, 114] width 10 height 10
checkbox input "true"
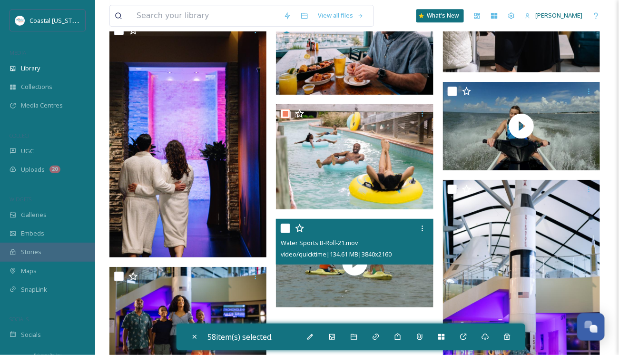
click at [284, 228] on input "checkbox" at bounding box center [286, 228] width 10 height 10
checkbox input "true"
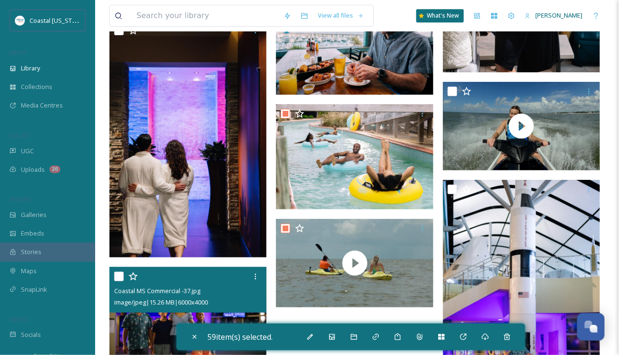
click at [118, 272] on input "checkbox" at bounding box center [119, 277] width 10 height 10
checkbox input "true"
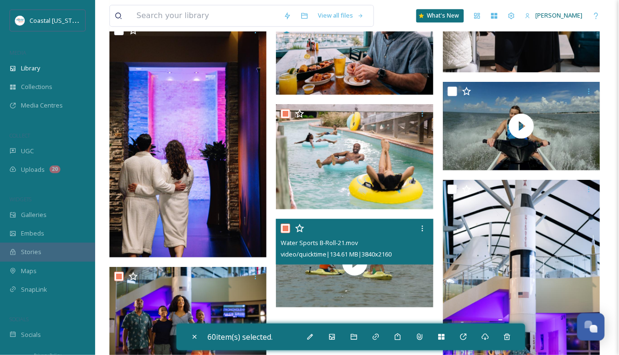
click at [284, 227] on input "checkbox" at bounding box center [286, 228] width 10 height 10
checkbox input "false"
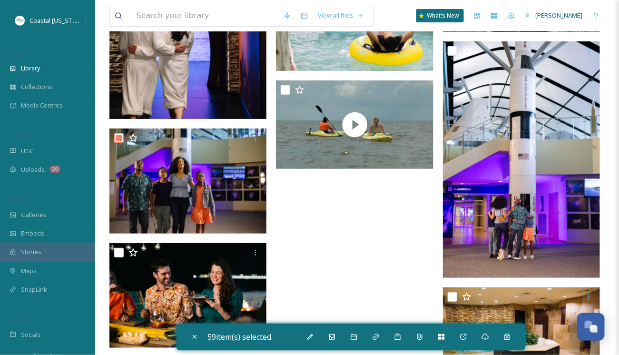
scroll to position [7275, 0]
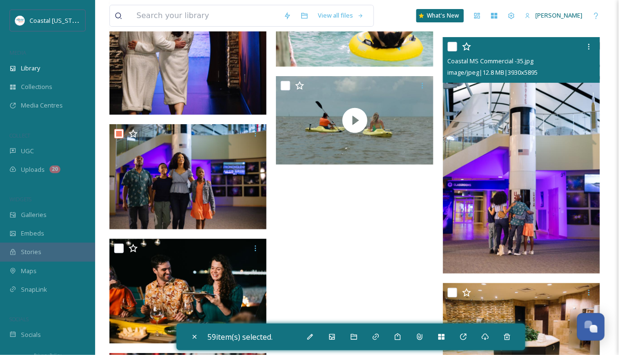
click at [453, 47] on input "checkbox" at bounding box center [452, 47] width 10 height 10
checkbox input "true"
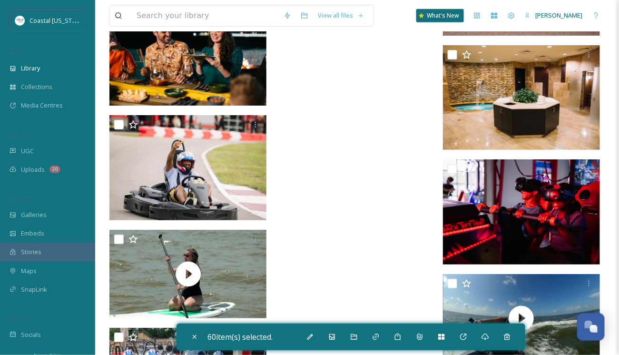
scroll to position [7561, 0]
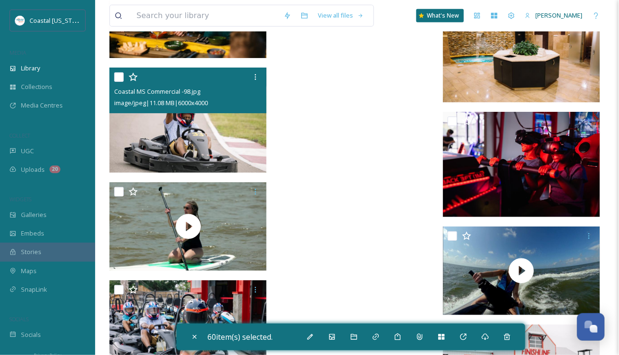
click at [119, 77] on input "checkbox" at bounding box center [119, 77] width 10 height 10
checkbox input "true"
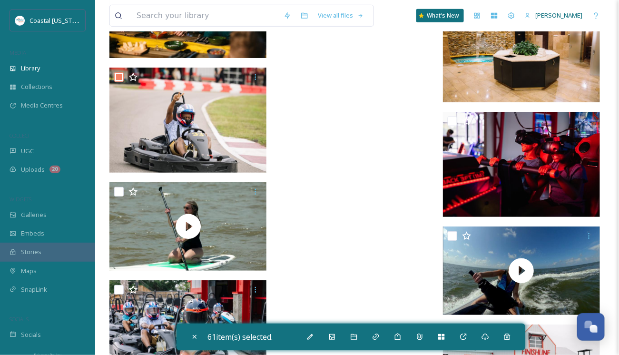
click at [450, 121] on input "checkbox" at bounding box center [452, 122] width 10 height 10
checkbox input "true"
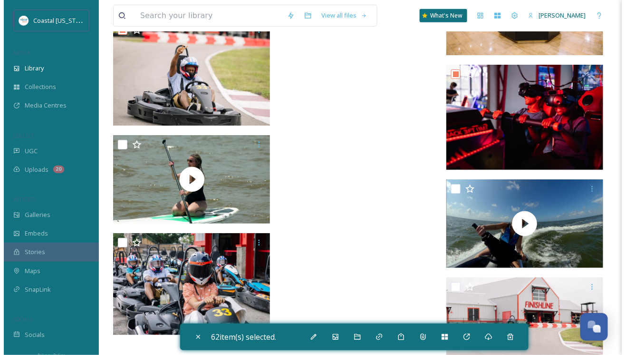
scroll to position [7651, 0]
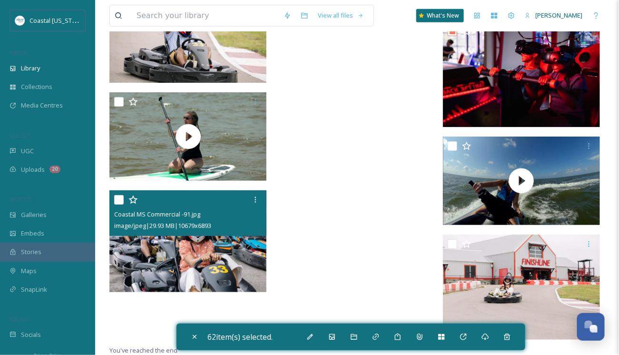
click at [118, 201] on input "checkbox" at bounding box center [119, 200] width 10 height 10
checkbox input "true"
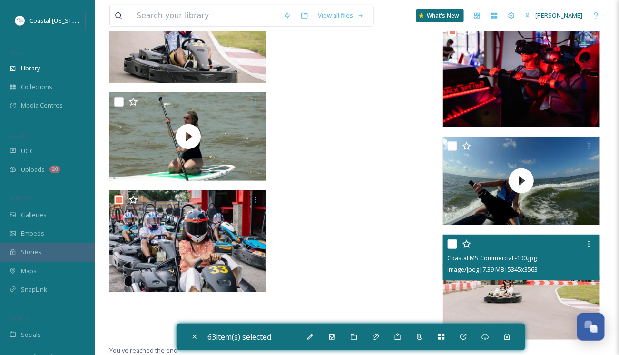
click at [453, 243] on input "checkbox" at bounding box center [452, 244] width 10 height 10
checkbox input "true"
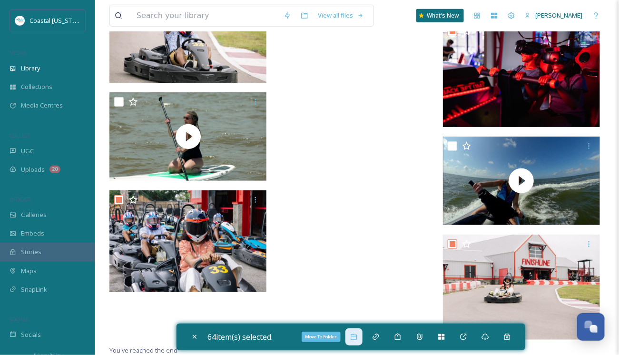
click at [353, 340] on icon at bounding box center [354, 337] width 8 height 8
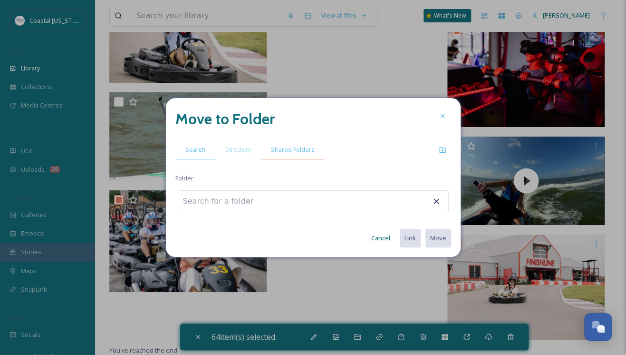
click at [280, 151] on span "Shared Folders" at bounding box center [293, 149] width 44 height 9
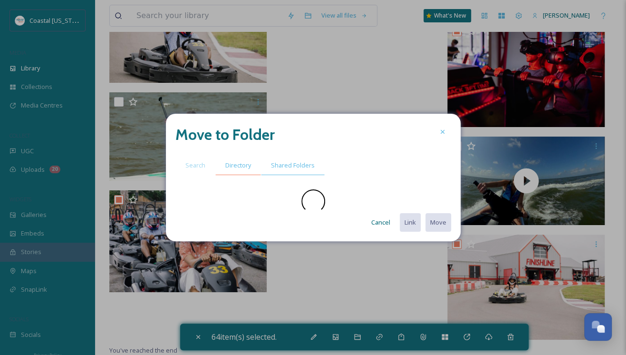
click at [237, 165] on span "Directory" at bounding box center [238, 165] width 26 height 9
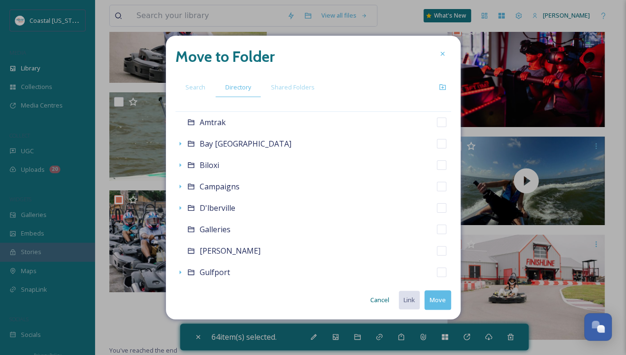
scroll to position [143, 0]
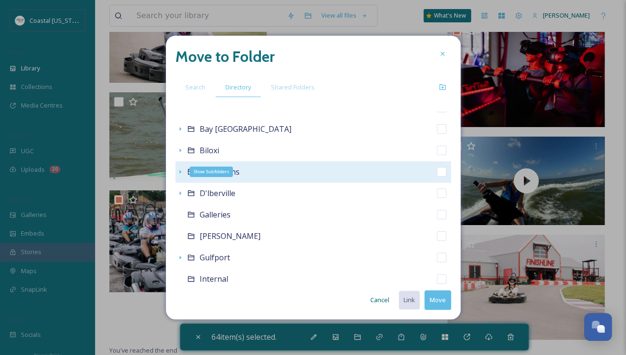
click at [182, 173] on icon at bounding box center [180, 172] width 8 height 8
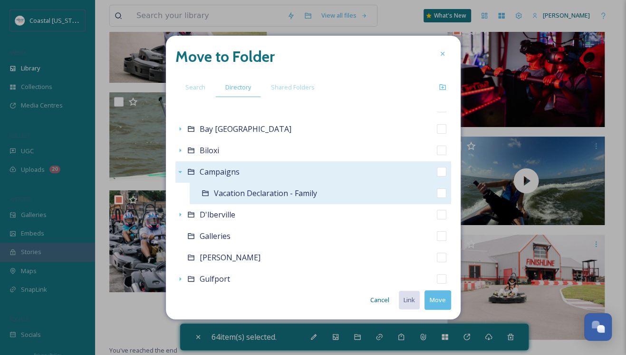
click at [228, 190] on span "Vacation Declaration - Family" at bounding box center [265, 193] width 103 height 10
checkbox input "false"
checkbox input "true"
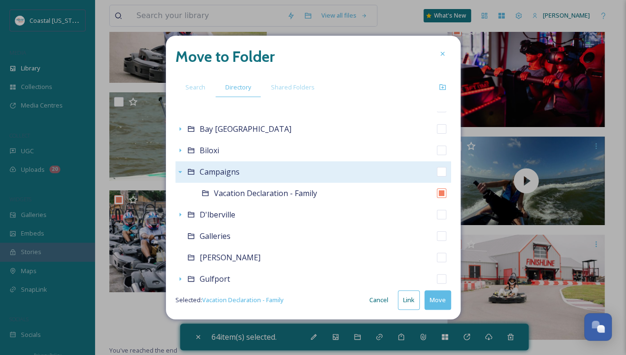
click at [437, 304] on button "Move" at bounding box center [438, 299] width 27 height 19
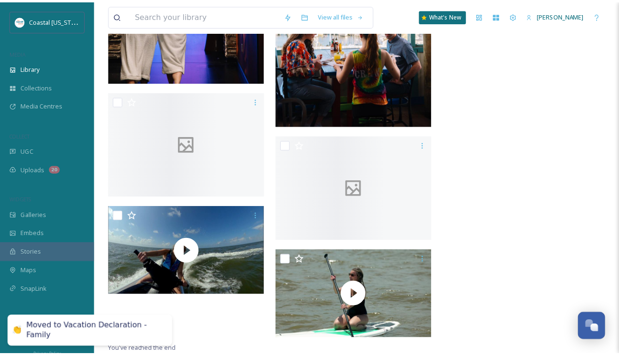
scroll to position [4570, 0]
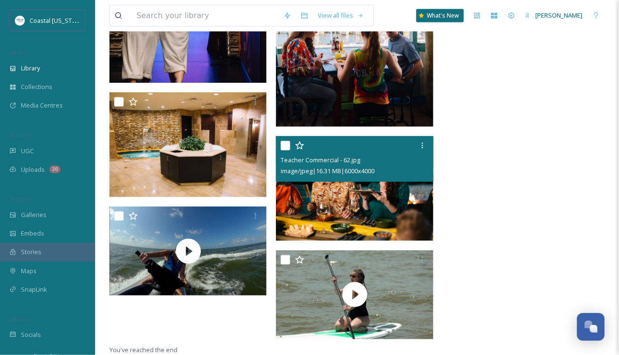
click at [284, 146] on input "checkbox" at bounding box center [286, 146] width 10 height 10
checkbox input "true"
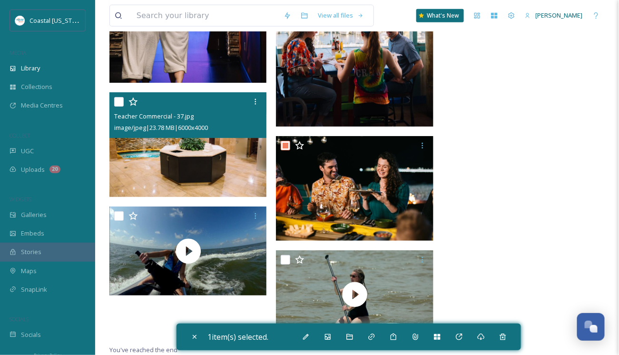
click at [116, 102] on input "checkbox" at bounding box center [119, 102] width 10 height 10
checkbox input "true"
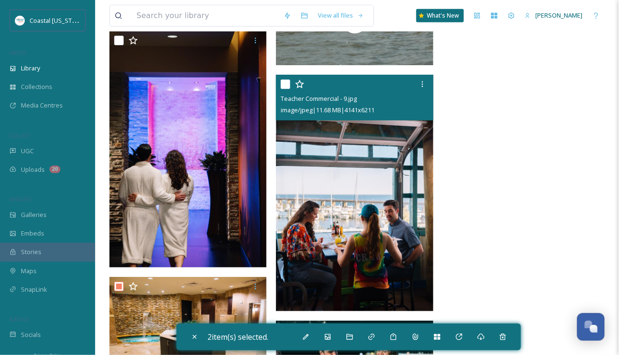
scroll to position [4380, 0]
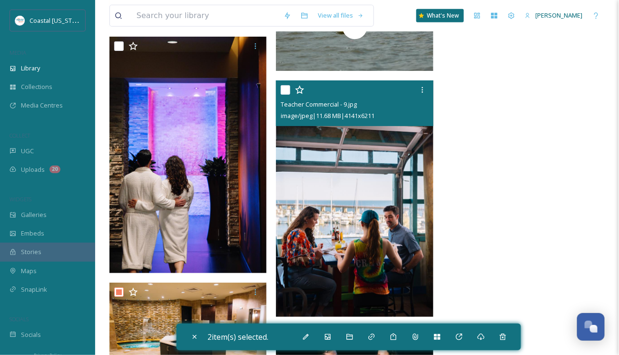
click at [285, 92] on input "checkbox" at bounding box center [286, 90] width 10 height 10
checkbox input "true"
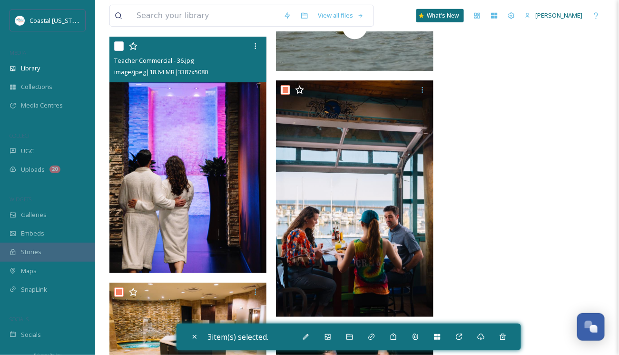
click at [116, 46] on input "checkbox" at bounding box center [119, 46] width 10 height 10
checkbox input "true"
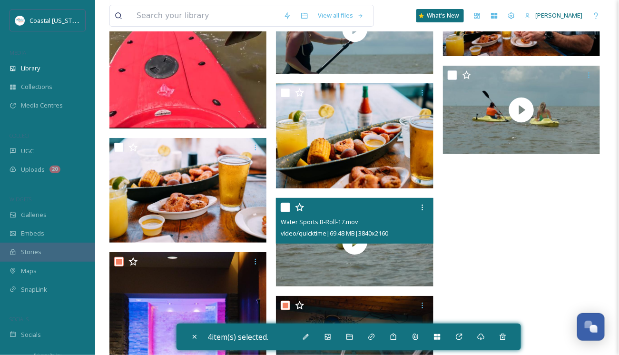
scroll to position [4142, 0]
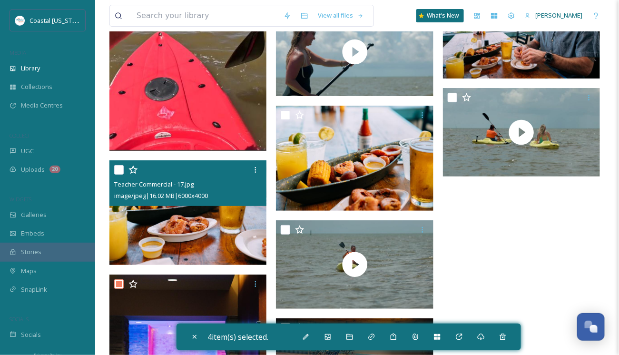
click at [117, 168] on input "checkbox" at bounding box center [119, 170] width 10 height 10
checkbox input "true"
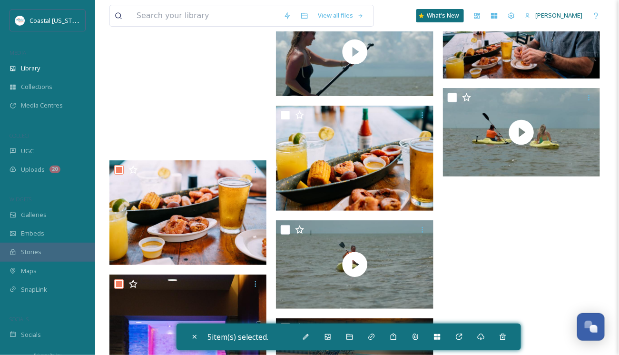
click at [285, 114] on input "checkbox" at bounding box center [286, 115] width 10 height 10
checkbox input "true"
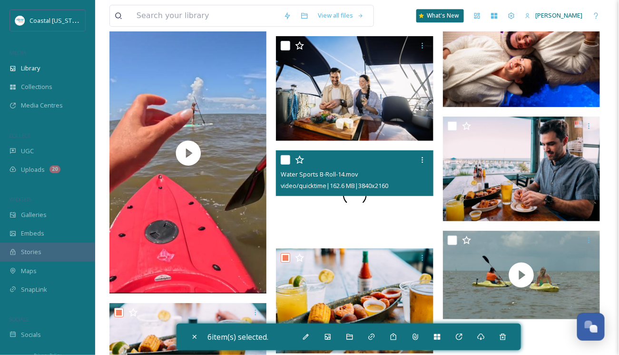
scroll to position [4000, 0]
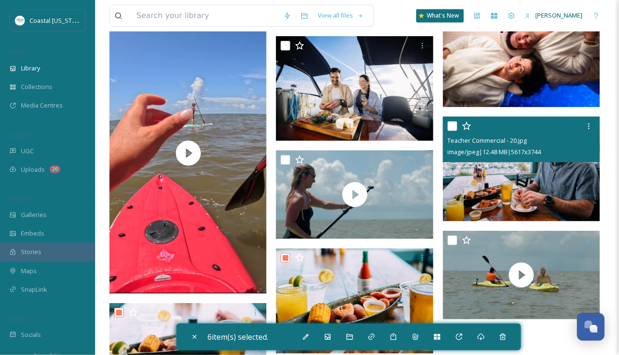
click at [454, 124] on input "checkbox" at bounding box center [452, 126] width 10 height 10
checkbox input "true"
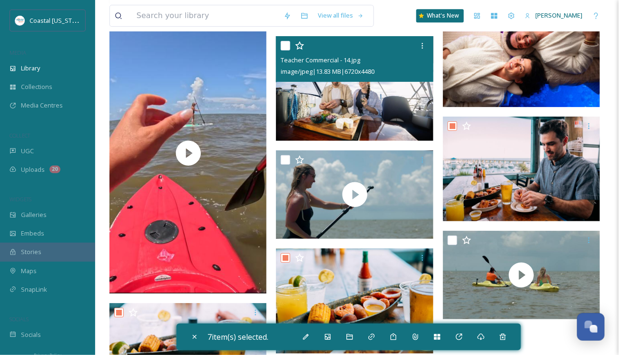
click at [286, 45] on input "checkbox" at bounding box center [286, 46] width 10 height 10
checkbox input "true"
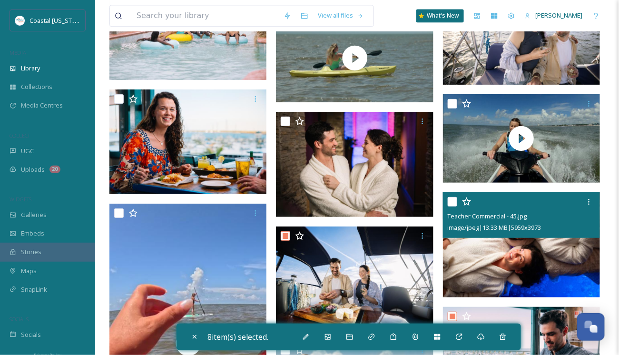
click at [455, 201] on input "checkbox" at bounding box center [452, 202] width 10 height 10
checkbox input "true"
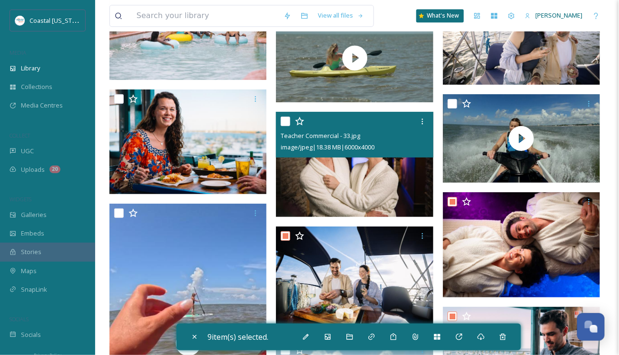
click at [288, 121] on input "checkbox" at bounding box center [286, 122] width 10 height 10
checkbox input "true"
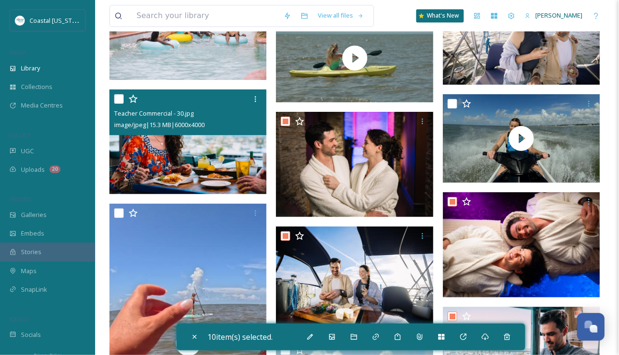
click at [120, 98] on input "checkbox" at bounding box center [119, 99] width 10 height 10
checkbox input "true"
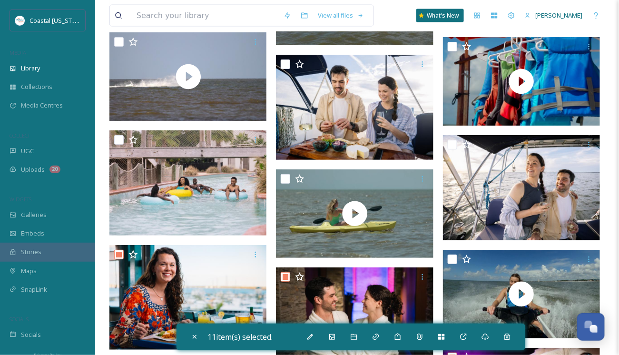
scroll to position [3619, 0]
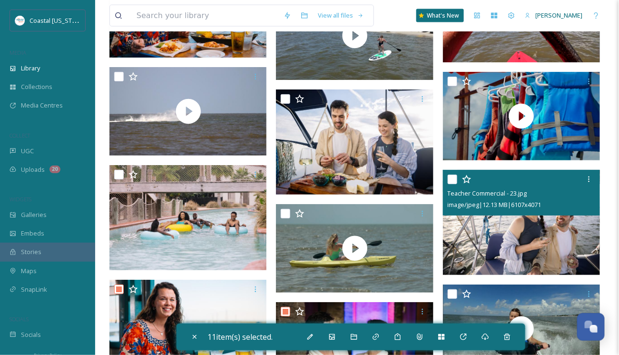
click at [450, 177] on input "checkbox" at bounding box center [452, 180] width 10 height 10
checkbox input "true"
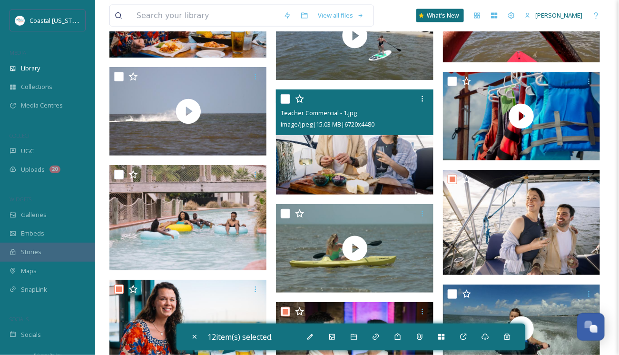
click at [286, 98] on input "checkbox" at bounding box center [286, 99] width 10 height 10
checkbox input "true"
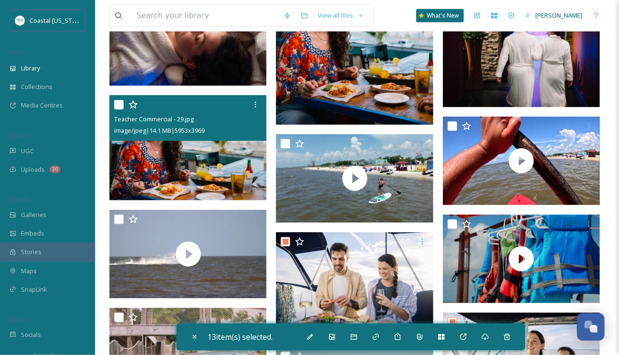
scroll to position [3429, 0]
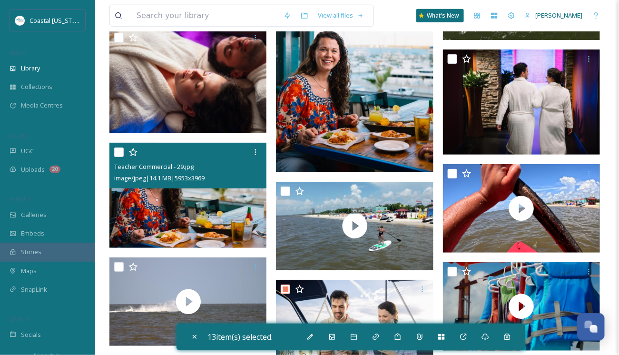
click at [117, 150] on input "checkbox" at bounding box center [119, 152] width 10 height 10
checkbox input "true"
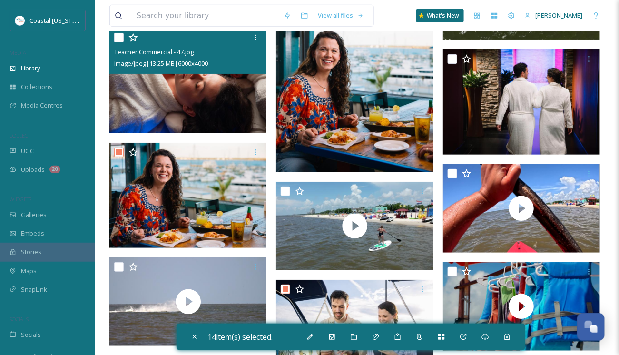
click at [117, 38] on input "checkbox" at bounding box center [119, 38] width 10 height 10
checkbox input "true"
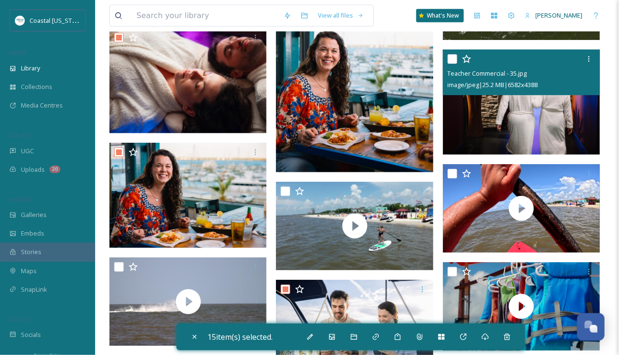
click at [453, 58] on input "checkbox" at bounding box center [452, 59] width 10 height 10
checkbox input "true"
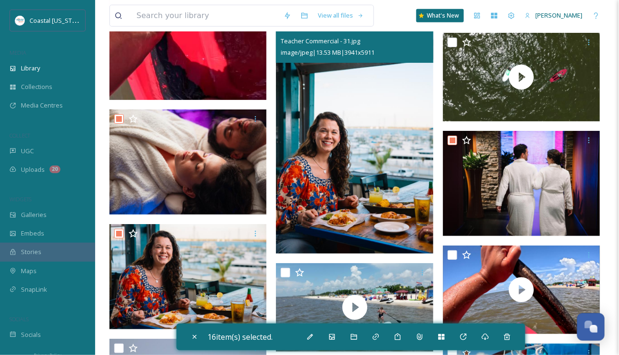
scroll to position [3334, 0]
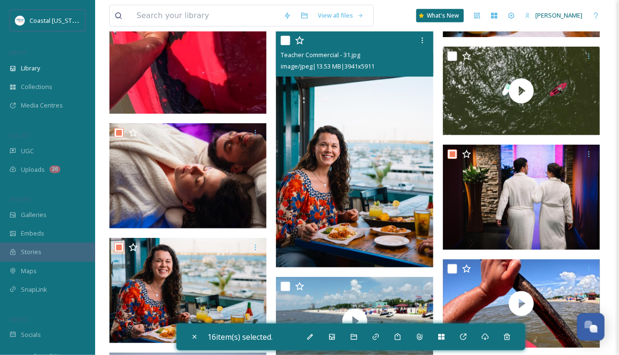
click at [286, 41] on input "checkbox" at bounding box center [286, 41] width 10 height 10
checkbox input "true"
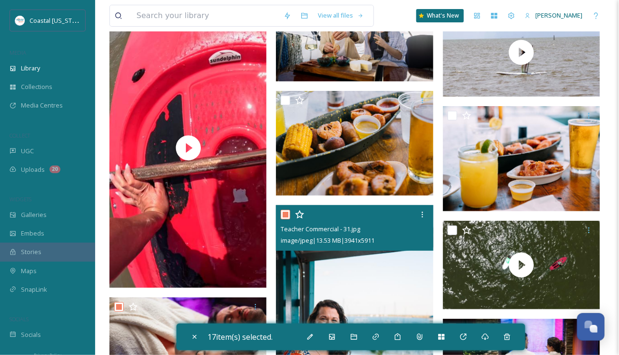
scroll to position [3144, 0]
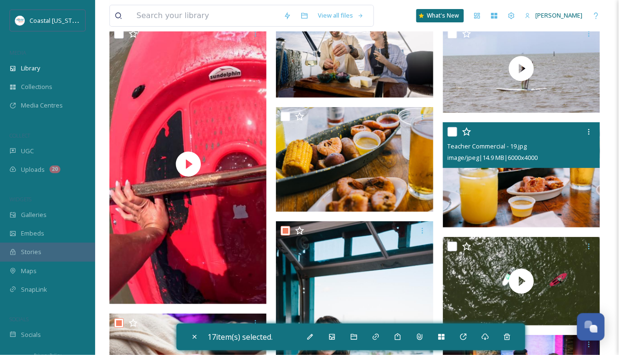
click at [452, 131] on input "checkbox" at bounding box center [452, 132] width 10 height 10
checkbox input "true"
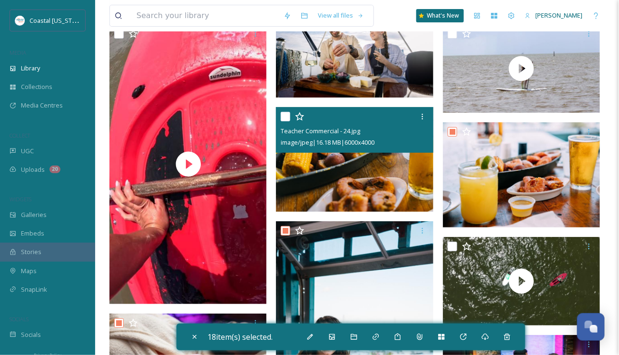
click at [282, 115] on input "checkbox" at bounding box center [286, 117] width 10 height 10
checkbox input "true"
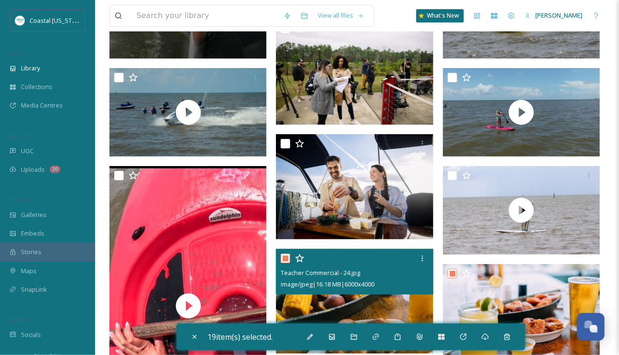
scroll to position [3001, 0]
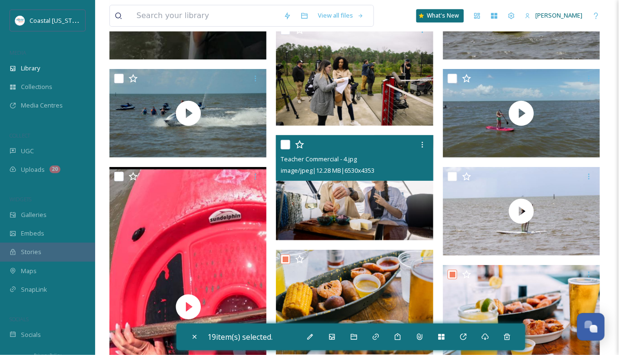
click at [284, 144] on input "checkbox" at bounding box center [286, 145] width 10 height 10
checkbox input "true"
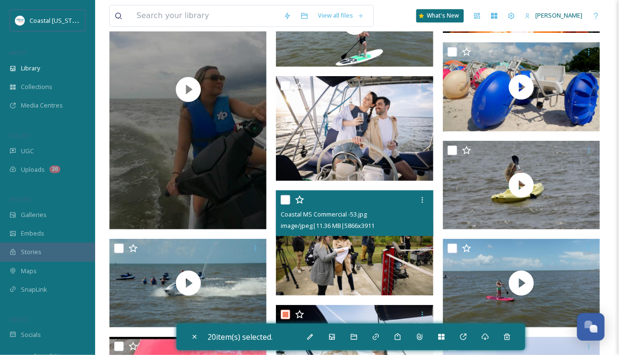
scroll to position [2811, 0]
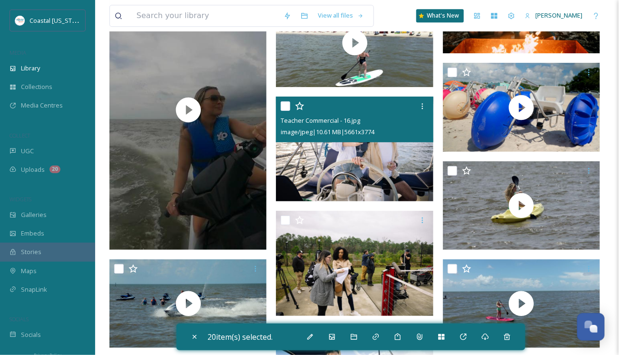
click at [284, 106] on input "checkbox" at bounding box center [286, 106] width 10 height 10
checkbox input "true"
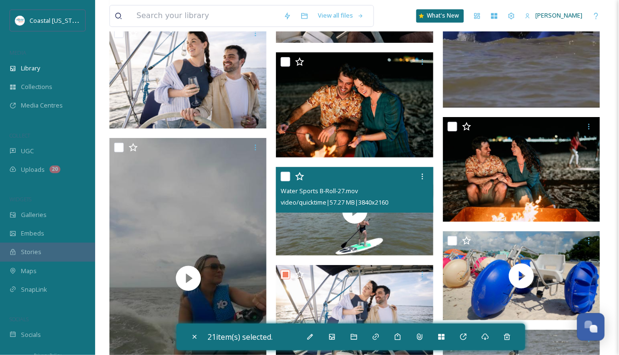
scroll to position [2621, 0]
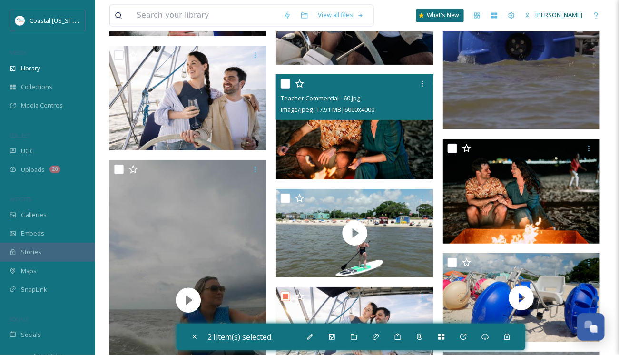
click at [285, 83] on input "checkbox" at bounding box center [286, 84] width 10 height 10
checkbox input "true"
click at [453, 146] on input "checkbox" at bounding box center [452, 149] width 10 height 10
checkbox input "true"
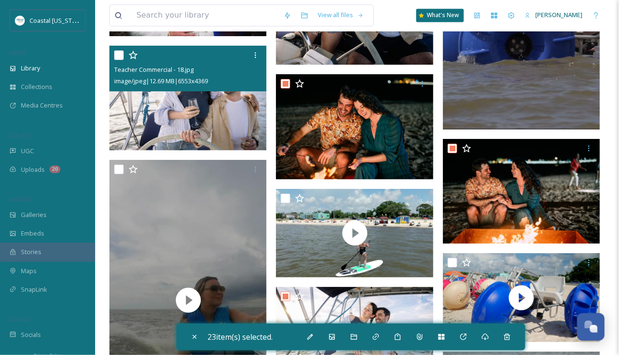
click at [119, 54] on input "checkbox" at bounding box center [119, 55] width 10 height 10
checkbox input "true"
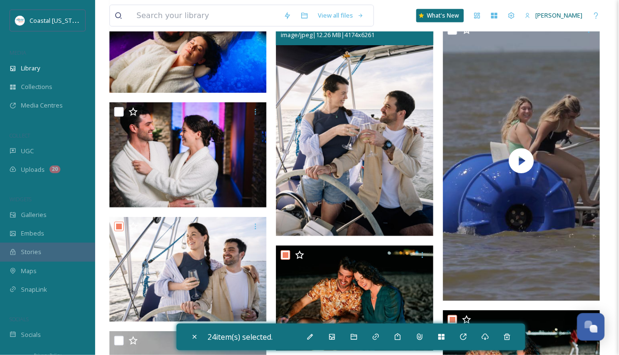
scroll to position [2430, 0]
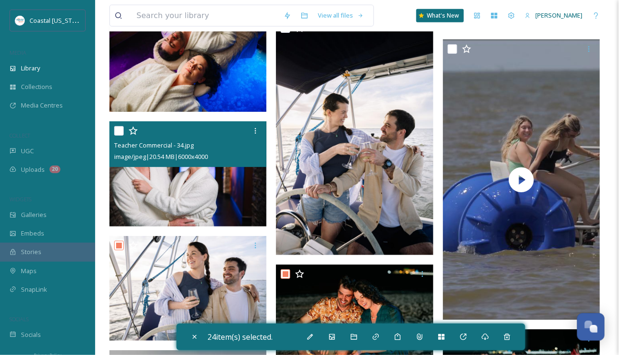
click at [118, 129] on input "checkbox" at bounding box center [119, 131] width 10 height 10
checkbox input "true"
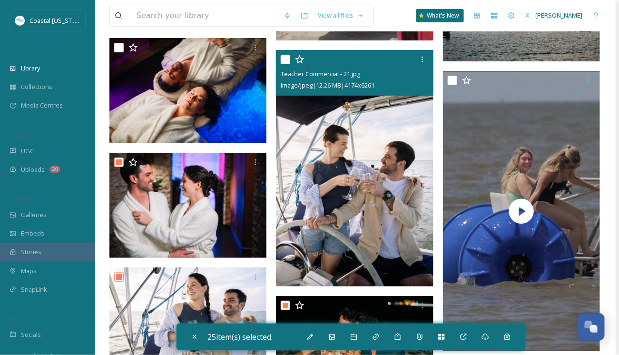
scroll to position [2383, 0]
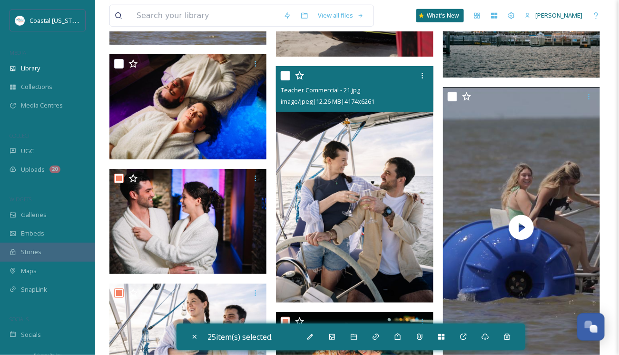
click at [286, 76] on input "checkbox" at bounding box center [286, 76] width 10 height 10
checkbox input "true"
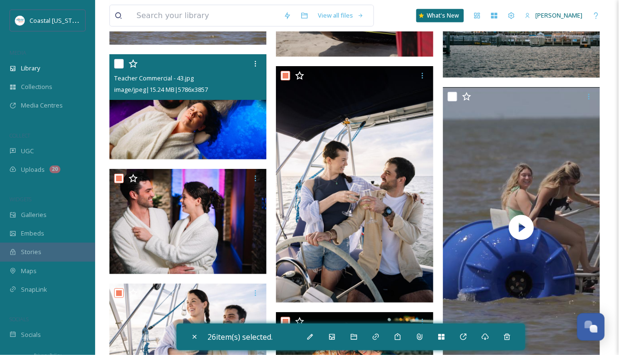
click at [121, 62] on input "checkbox" at bounding box center [119, 64] width 10 height 10
checkbox input "true"
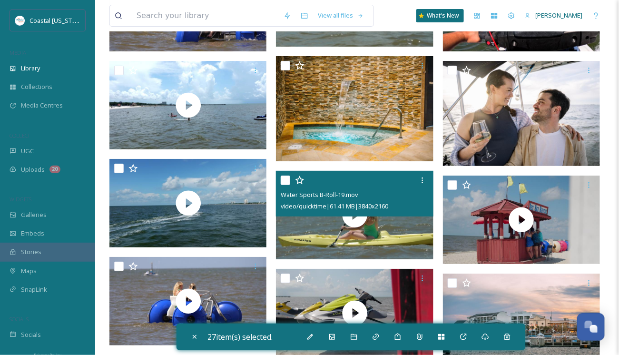
scroll to position [2050, 0]
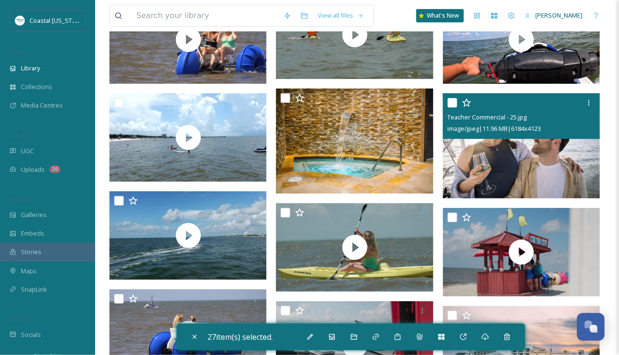
click at [451, 100] on input "checkbox" at bounding box center [452, 103] width 10 height 10
checkbox input "true"
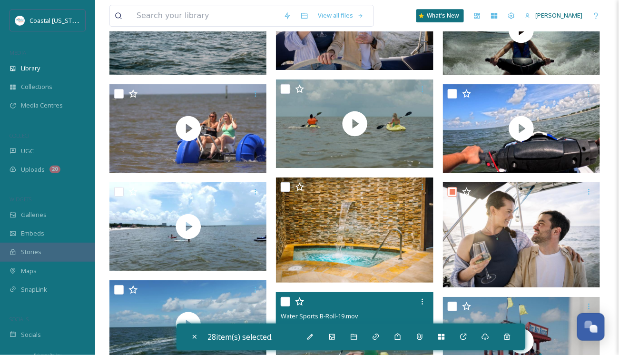
scroll to position [2098, 0]
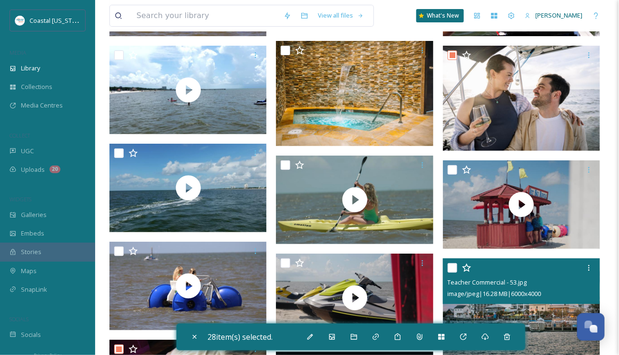
click at [452, 270] on input "checkbox" at bounding box center [452, 268] width 10 height 10
checkbox input "true"
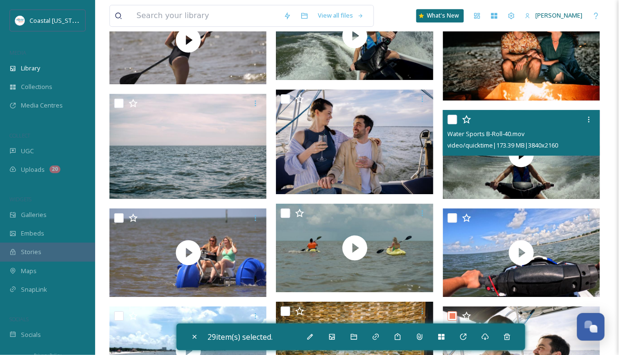
scroll to position [1812, 0]
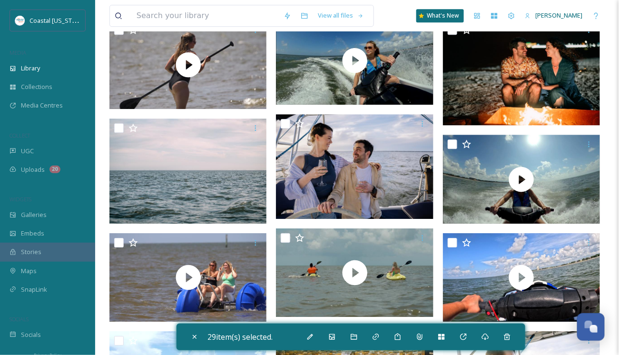
click at [451, 30] on div "View all files What's New [PERSON_NAME]" at bounding box center [356, 15] width 495 height 31
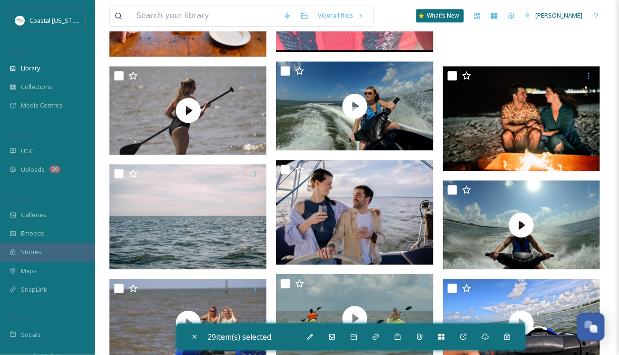
scroll to position [1670, 0]
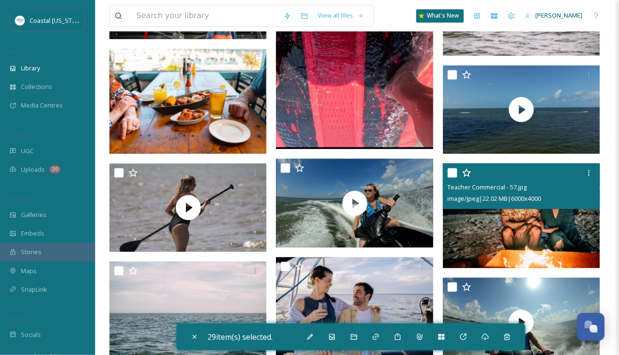
click at [452, 172] on input "checkbox" at bounding box center [452, 173] width 10 height 10
checkbox input "true"
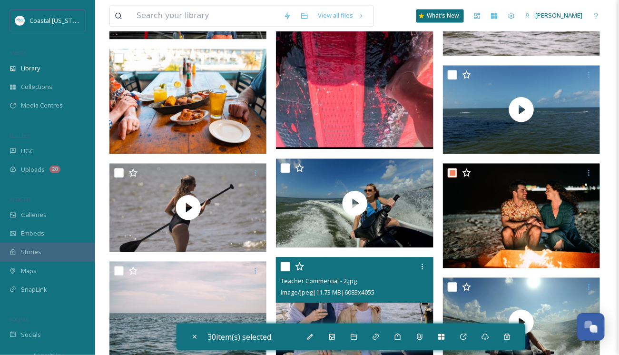
click at [286, 264] on input "checkbox" at bounding box center [286, 267] width 10 height 10
checkbox input "true"
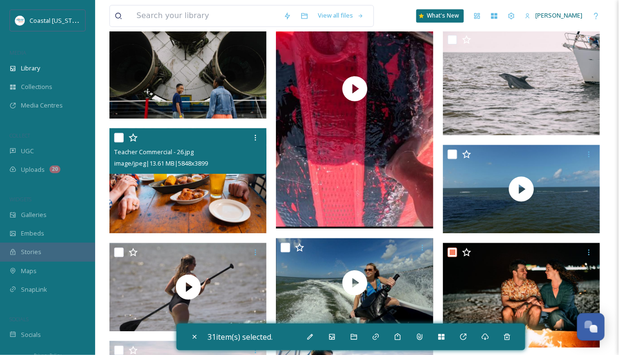
scroll to position [1574, 0]
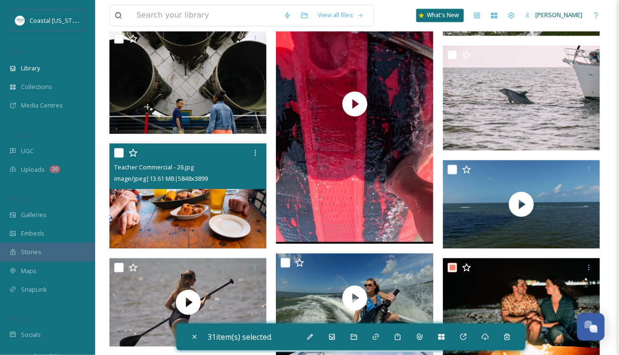
click at [120, 154] on input "checkbox" at bounding box center [119, 153] width 10 height 10
checkbox input "true"
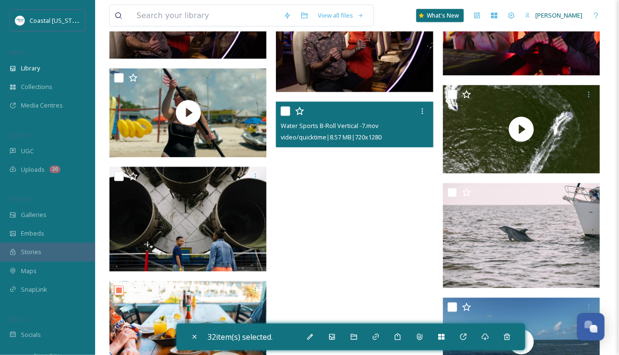
scroll to position [1432, 0]
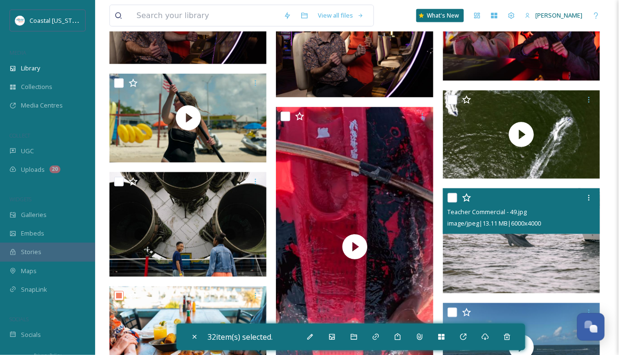
click at [453, 197] on input "checkbox" at bounding box center [452, 198] width 10 height 10
checkbox input "true"
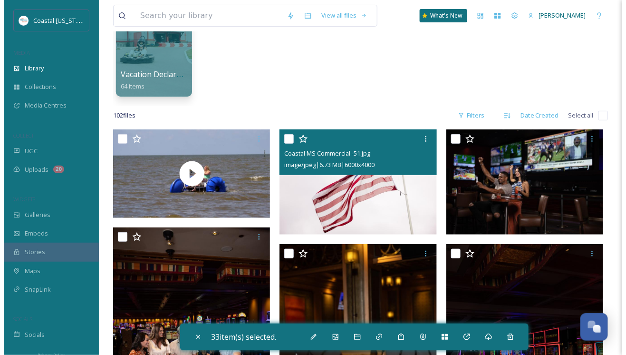
scroll to position [53, 0]
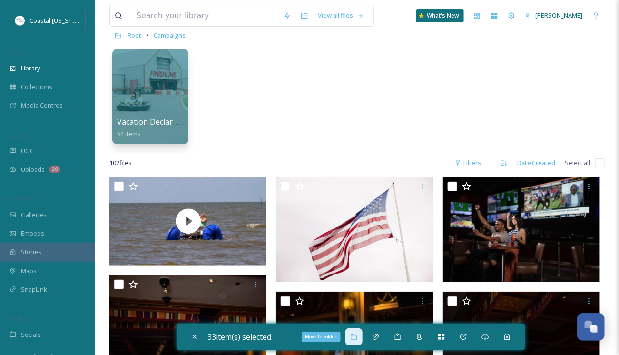
click at [357, 339] on icon at bounding box center [353, 337] width 6 height 6
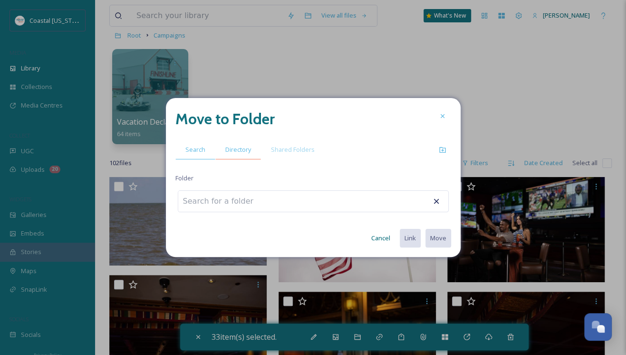
click at [236, 151] on span "Directory" at bounding box center [238, 149] width 26 height 9
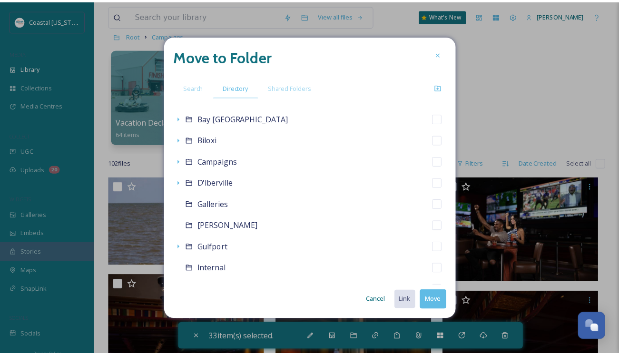
scroll to position [143, 0]
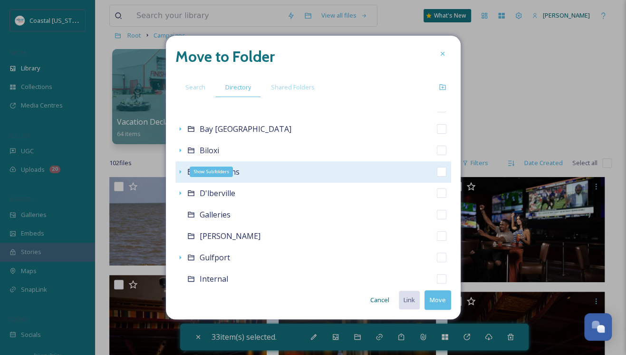
click at [179, 171] on icon at bounding box center [180, 172] width 2 height 4
click at [440, 52] on icon at bounding box center [443, 54] width 8 height 8
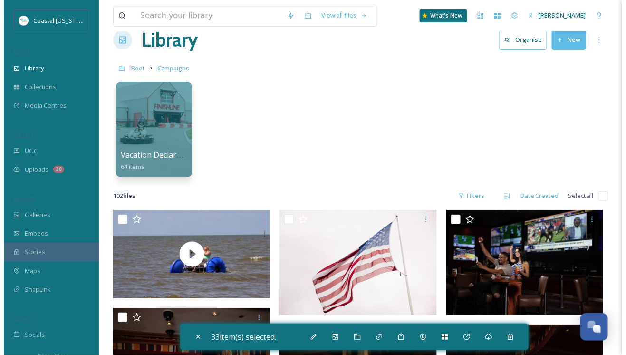
scroll to position [0, 0]
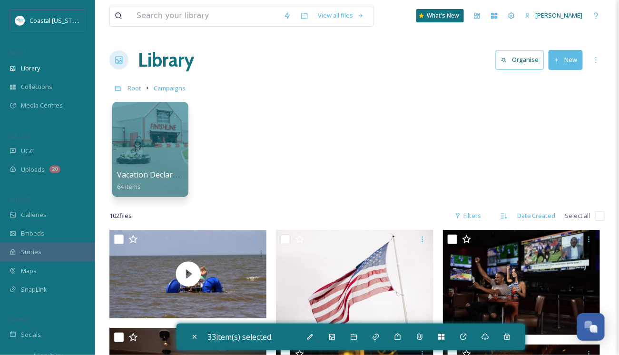
click at [538, 62] on button "New" at bounding box center [565, 59] width 34 height 19
click at [538, 118] on div "Folder" at bounding box center [555, 119] width 54 height 19
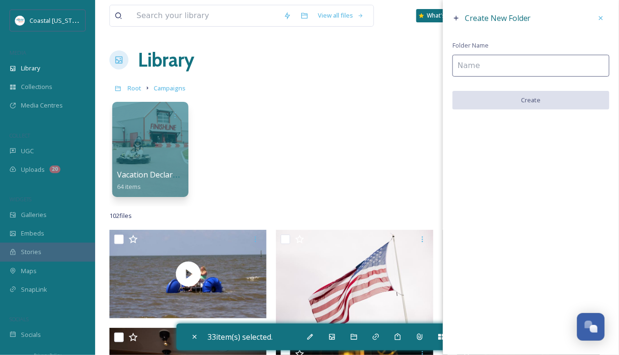
click at [463, 65] on input at bounding box center [530, 66] width 157 height 22
click at [473, 67] on input at bounding box center [530, 66] width 157 height 22
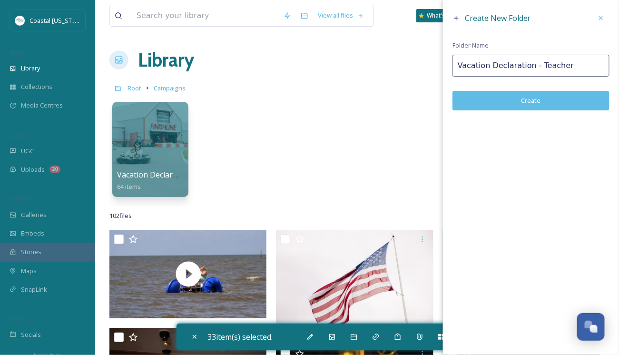
type input "Vacation Declaration - Teacher"
click at [515, 104] on button "Create" at bounding box center [530, 100] width 157 height 19
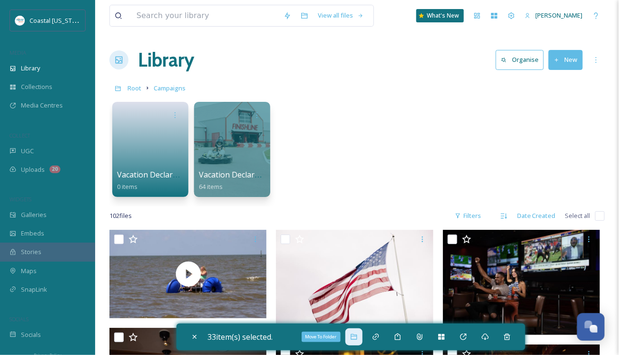
click at [354, 337] on icon at bounding box center [354, 337] width 8 height 8
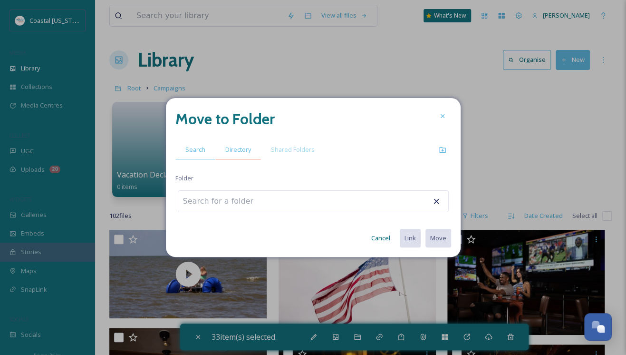
click at [232, 151] on span "Directory" at bounding box center [238, 149] width 26 height 9
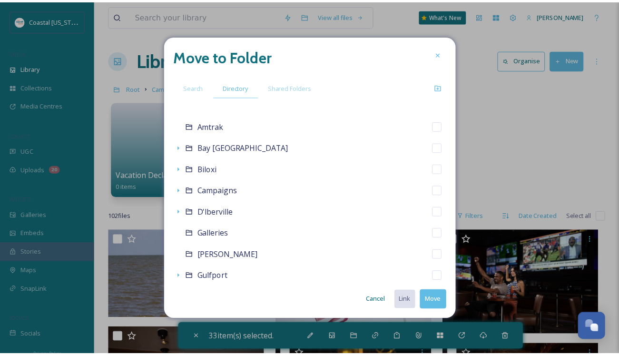
scroll to position [143, 0]
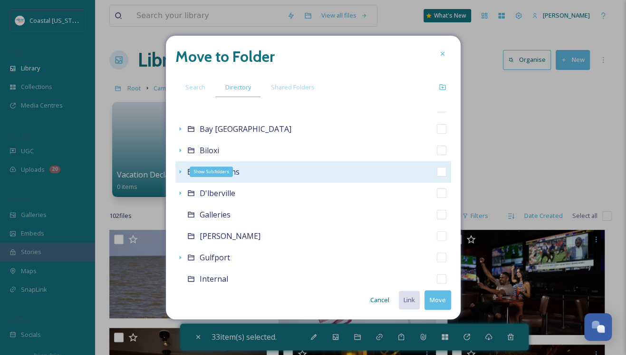
click at [180, 171] on icon at bounding box center [180, 172] width 2 height 4
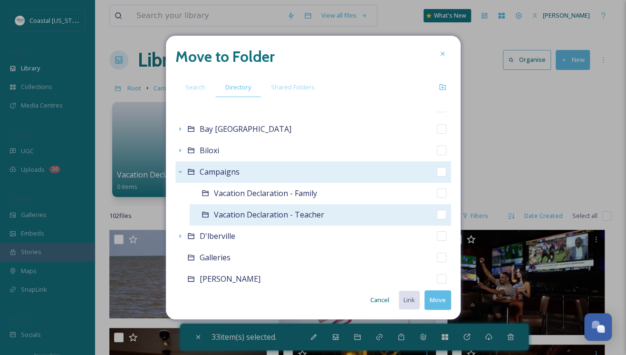
click at [258, 214] on span "Vacation Declaration - Teacher" at bounding box center [269, 214] width 110 height 10
checkbox input "false"
checkbox input "true"
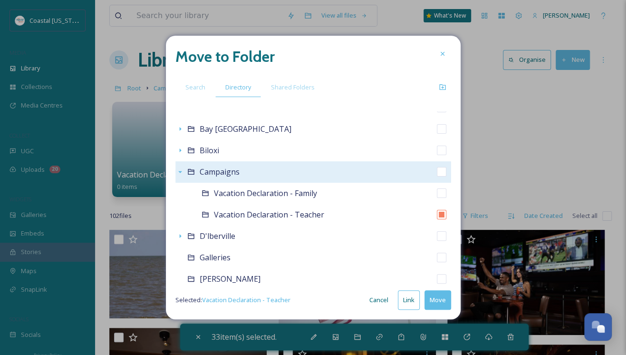
click at [443, 307] on button "Move" at bounding box center [438, 299] width 27 height 19
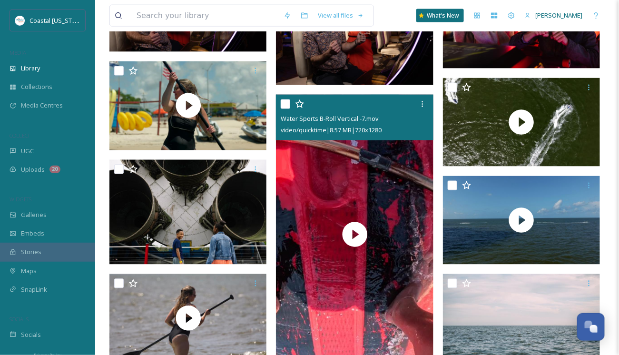
scroll to position [1474, 0]
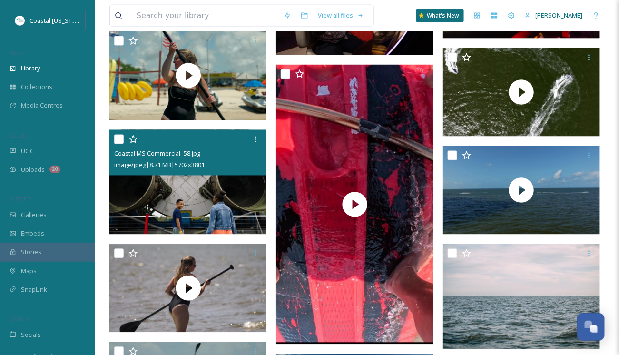
drag, startPoint x: 119, startPoint y: 139, endPoint x: 185, endPoint y: 155, distance: 67.1
click at [119, 139] on input "checkbox" at bounding box center [119, 140] width 10 height 10
checkbox input "true"
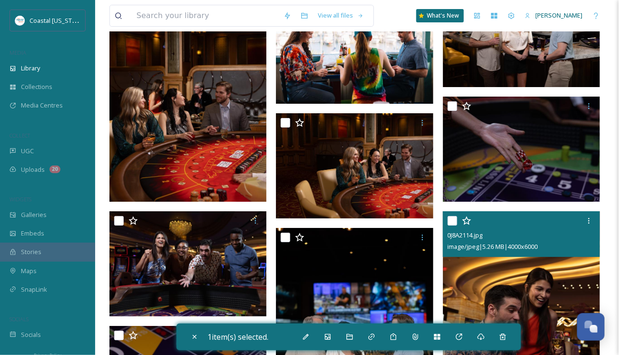
scroll to position [1141, 0]
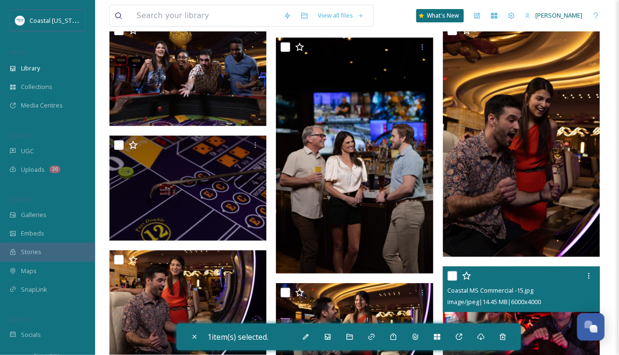
click at [453, 274] on input "checkbox" at bounding box center [452, 276] width 10 height 10
checkbox input "true"
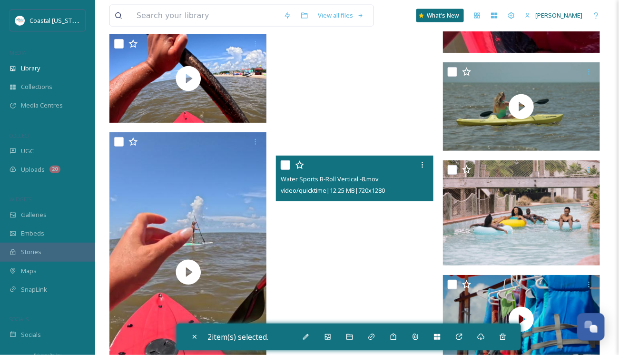
scroll to position [2615, 0]
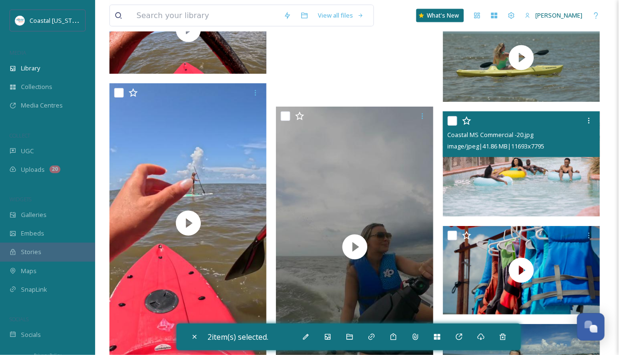
click at [454, 119] on input "checkbox" at bounding box center [452, 121] width 10 height 10
checkbox input "true"
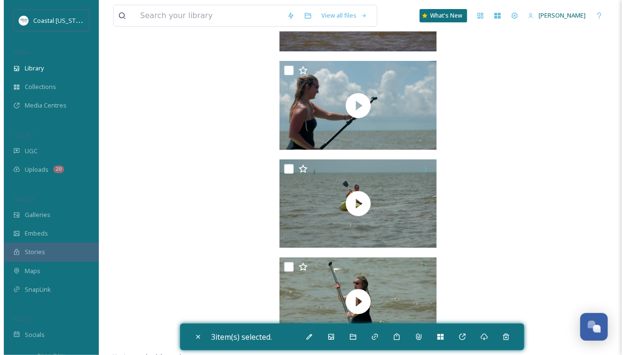
scroll to position [3251, 0]
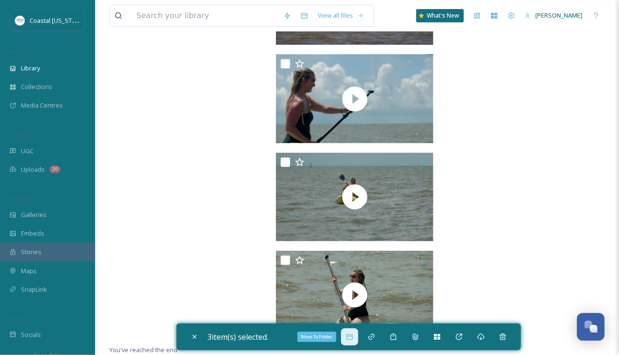
click at [349, 339] on icon at bounding box center [349, 337] width 6 height 6
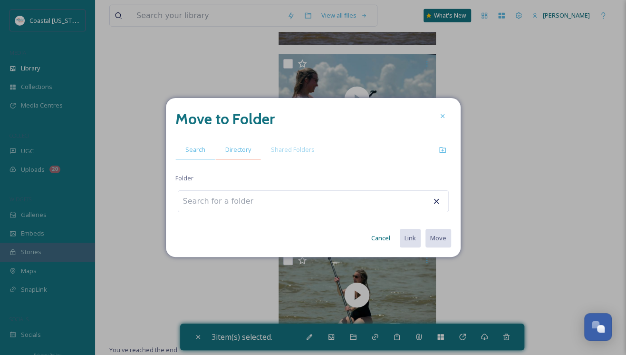
click at [235, 150] on span "Directory" at bounding box center [238, 149] width 26 height 9
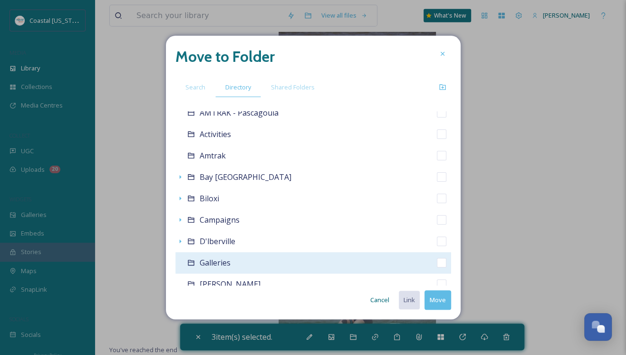
scroll to position [143, 0]
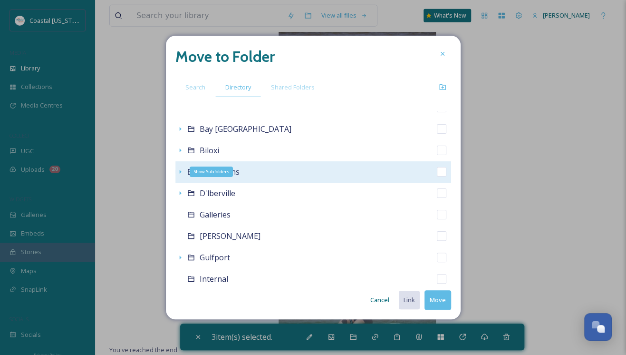
click at [179, 171] on icon at bounding box center [180, 172] width 8 height 8
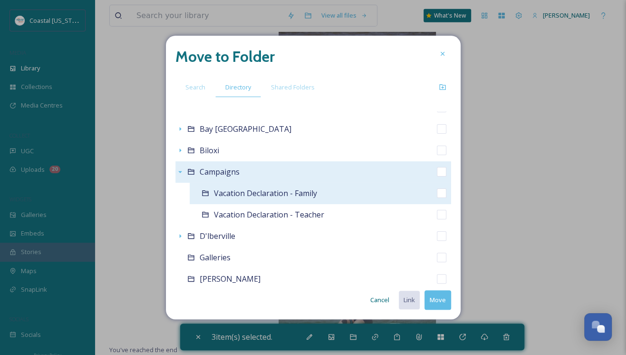
click at [253, 195] on span "Vacation Declaration - Family" at bounding box center [265, 193] width 103 height 10
checkbox input "false"
checkbox input "true"
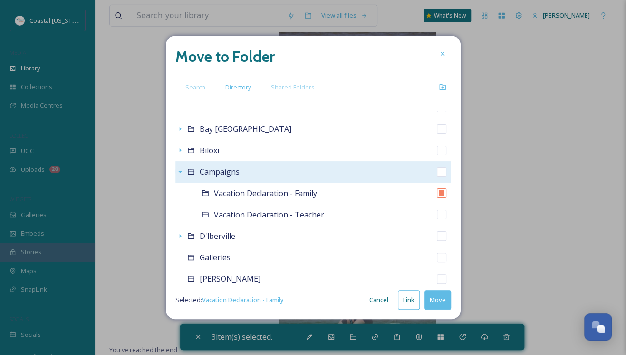
click at [431, 303] on button "Move" at bounding box center [438, 299] width 27 height 19
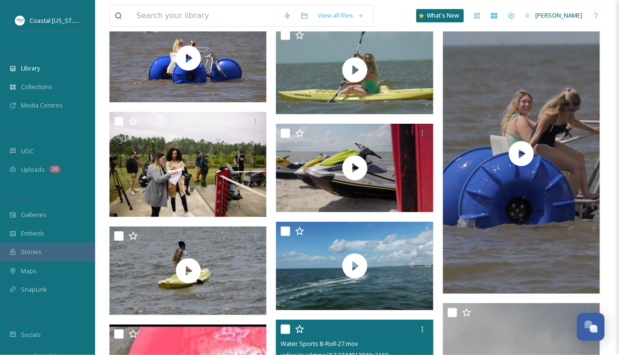
scroll to position [1991, 0]
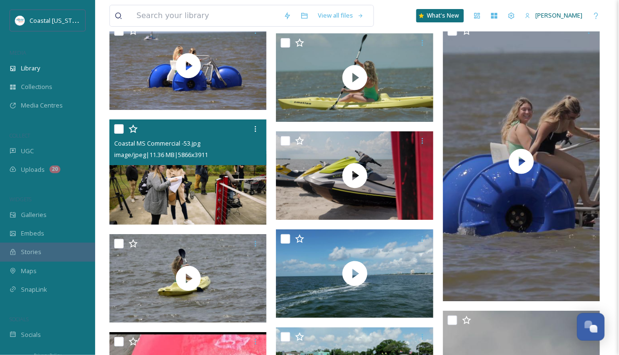
click at [117, 129] on input "checkbox" at bounding box center [119, 129] width 10 height 10
checkbox input "true"
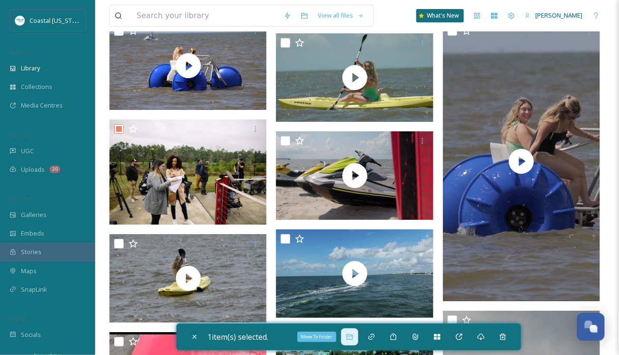
click at [350, 335] on icon at bounding box center [350, 337] width 8 height 8
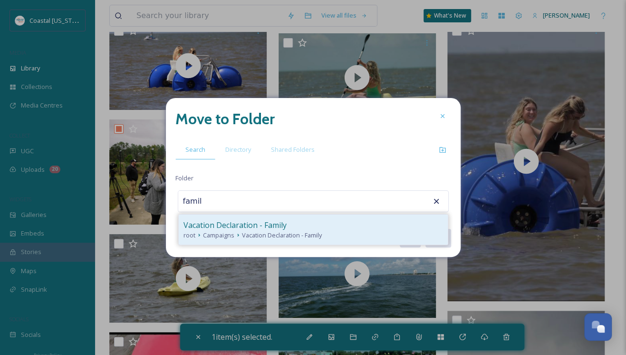
click at [240, 225] on span "Vacation Declaration - Family" at bounding box center [235, 224] width 103 height 11
type input "Vacation Declaration - Family"
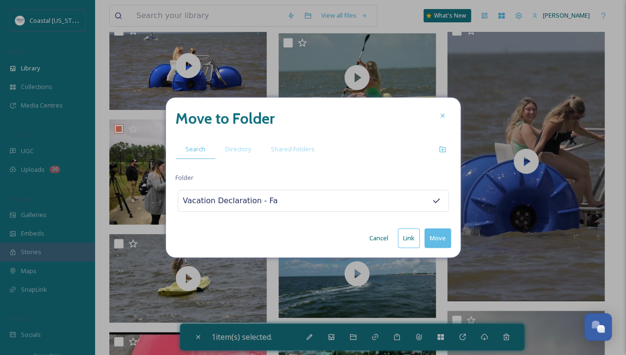
click at [436, 239] on button "Move" at bounding box center [438, 237] width 27 height 19
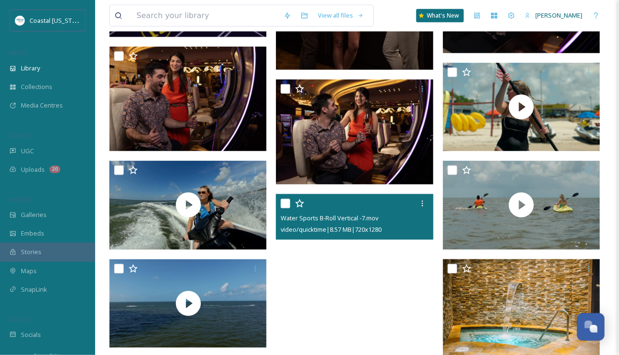
scroll to position [1329, 0]
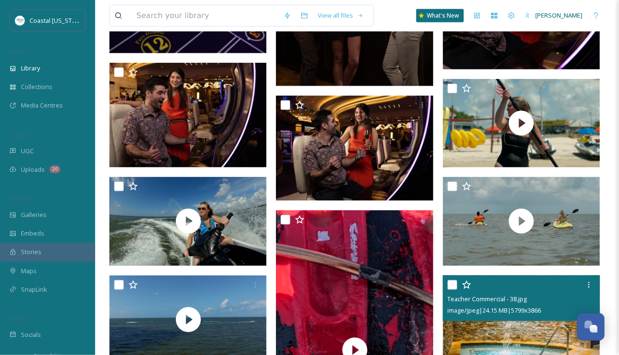
click at [451, 282] on input "checkbox" at bounding box center [452, 285] width 10 height 10
checkbox input "true"
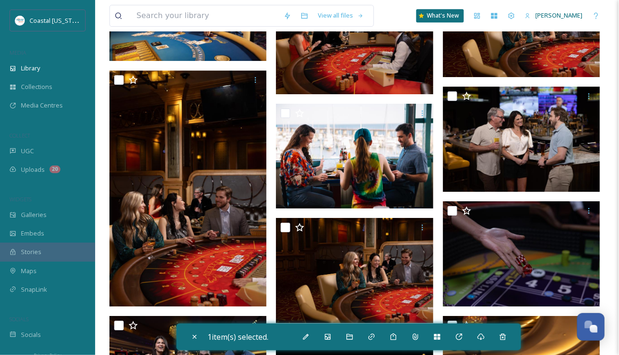
scroll to position [856, 0]
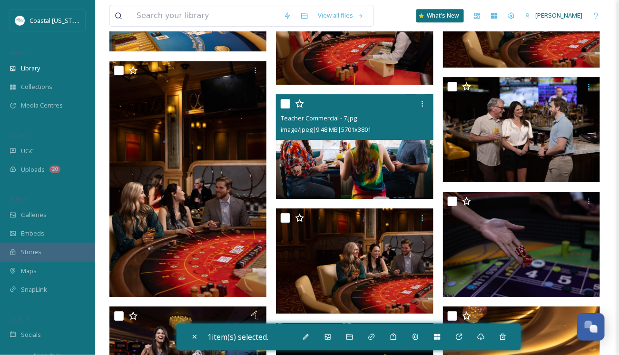
click at [284, 103] on input "checkbox" at bounding box center [286, 104] width 10 height 10
checkbox input "true"
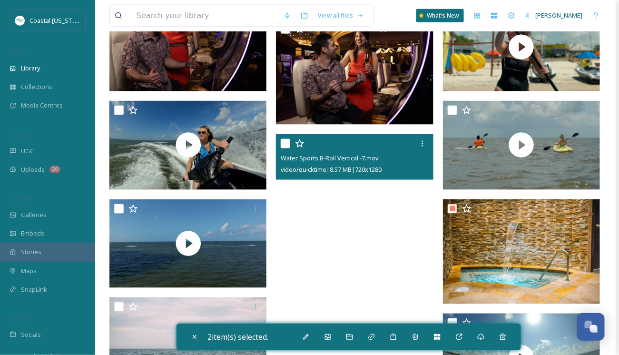
scroll to position [1427, 0]
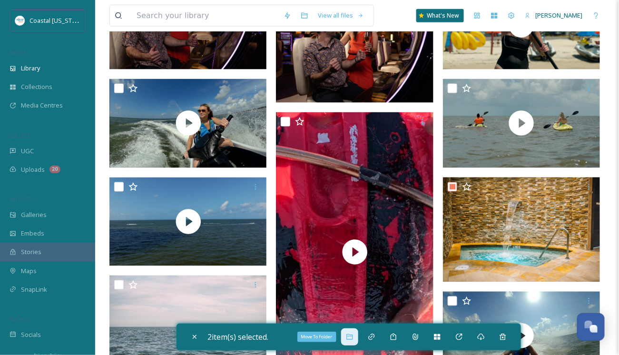
click at [349, 338] on icon at bounding box center [349, 337] width 6 height 6
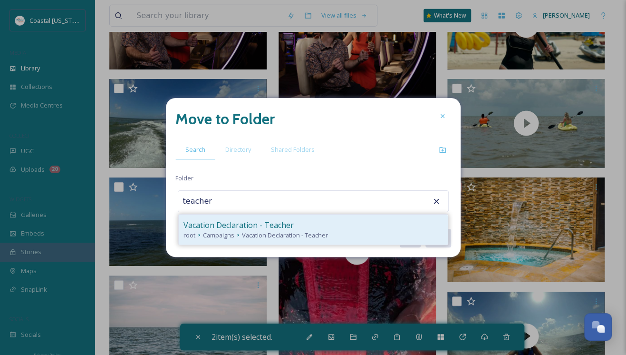
click at [229, 221] on span "Vacation Declaration - Teacher" at bounding box center [239, 224] width 110 height 11
type input "Vacation Declaration - Teacher"
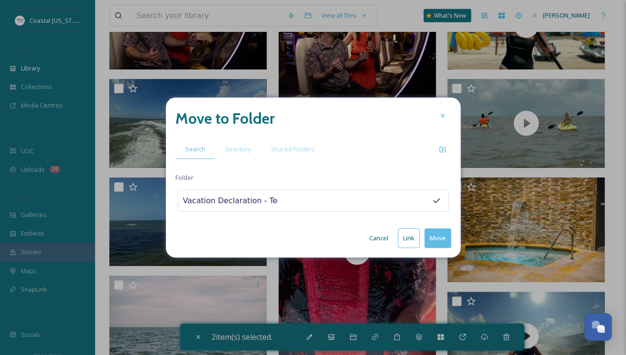
click at [433, 240] on button "Move" at bounding box center [438, 237] width 27 height 19
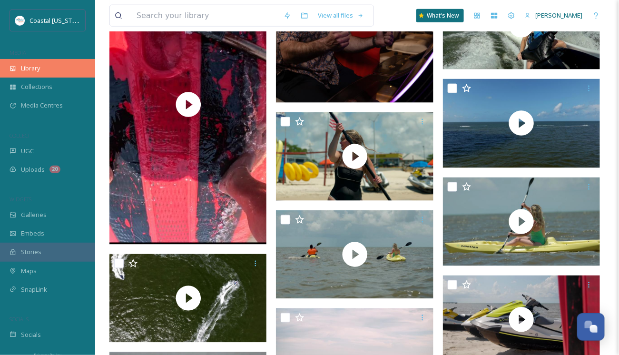
click at [34, 67] on span "Library" at bounding box center [30, 68] width 19 height 9
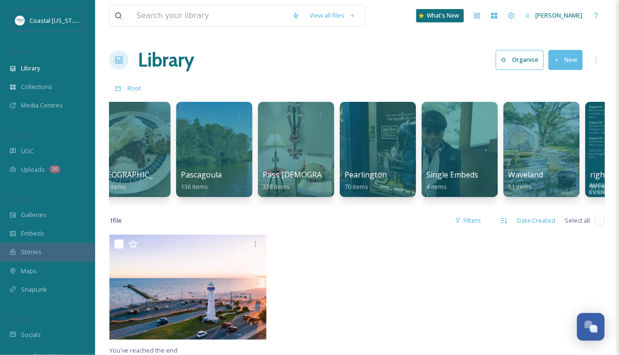
scroll to position [0, 1876]
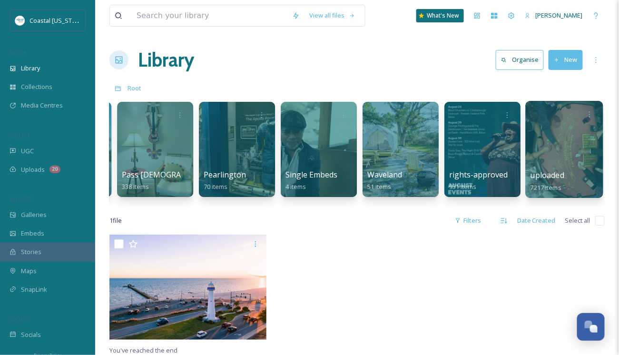
click at [538, 181] on link "uploaded 7217 items" at bounding box center [547, 181] width 34 height 21
